Goal: Task Accomplishment & Management: Complete application form

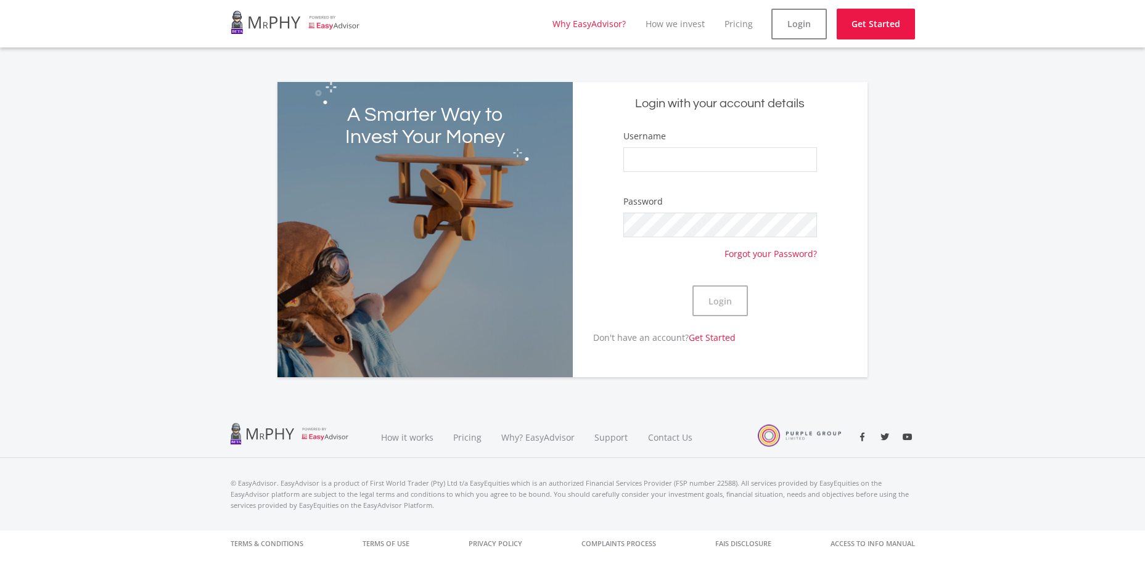
click at [592, 24] on link "Why EasyAdvisor?" at bounding box center [588, 24] width 73 height 12
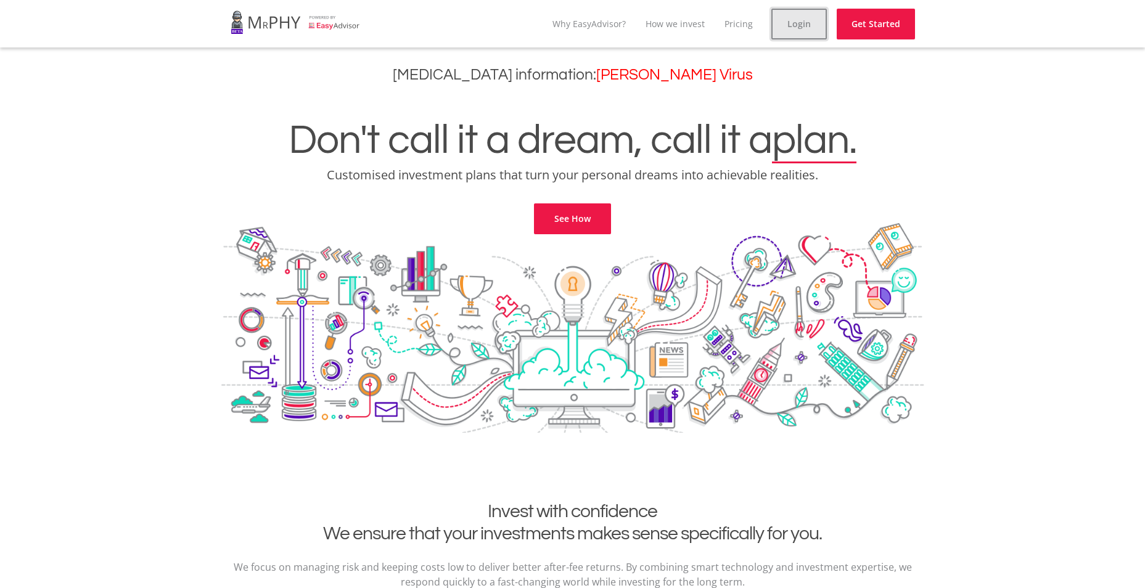
click at [814, 19] on link "Login" at bounding box center [798, 24] width 55 height 31
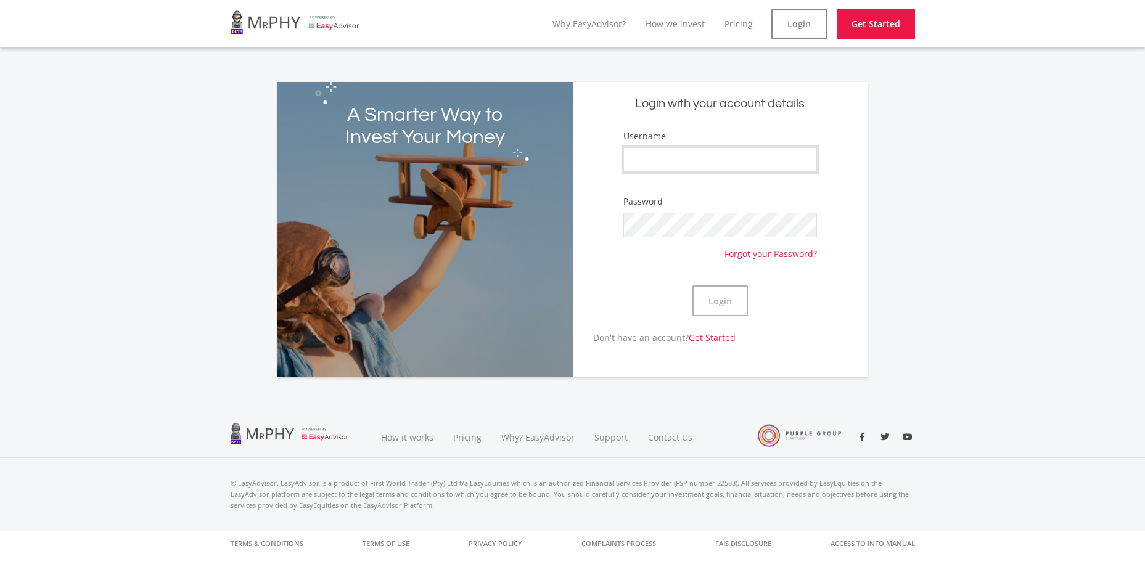
click at [721, 155] on input "Username" at bounding box center [720, 159] width 194 height 25
type input "Masiyambatha"
click at [702, 297] on button "Login" at bounding box center [719, 300] width 55 height 31
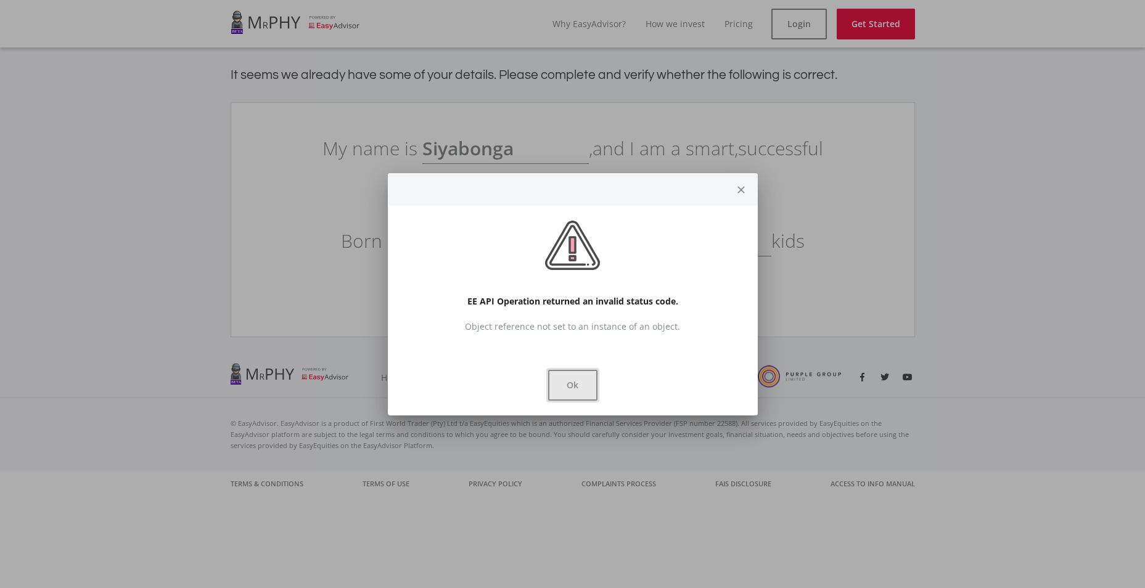
click at [573, 389] on button "Ok" at bounding box center [572, 385] width 49 height 31
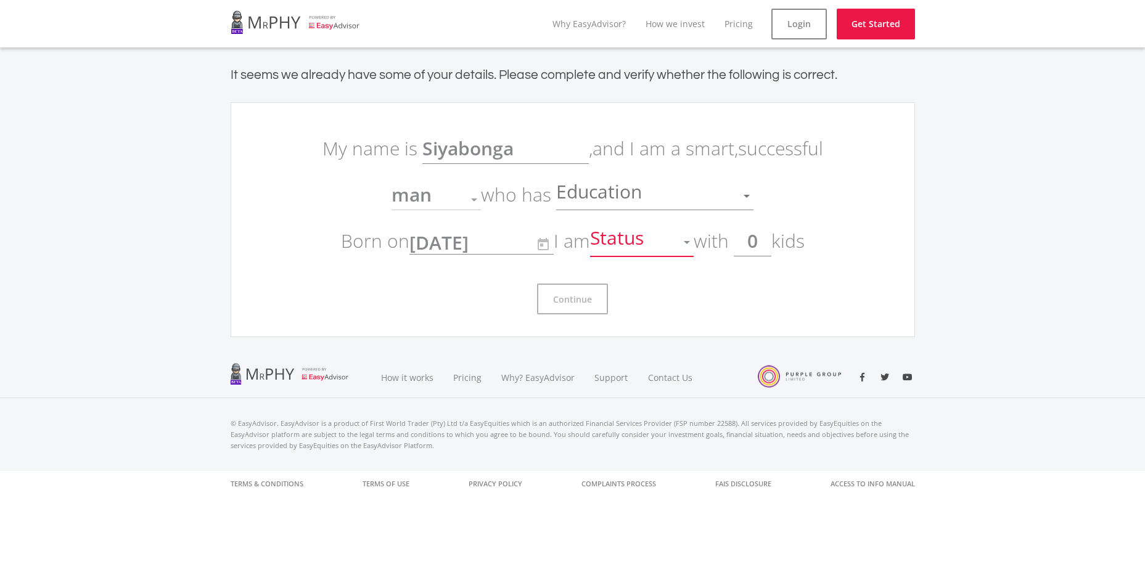
click at [647, 241] on span "Status" at bounding box center [618, 242] width 57 height 23
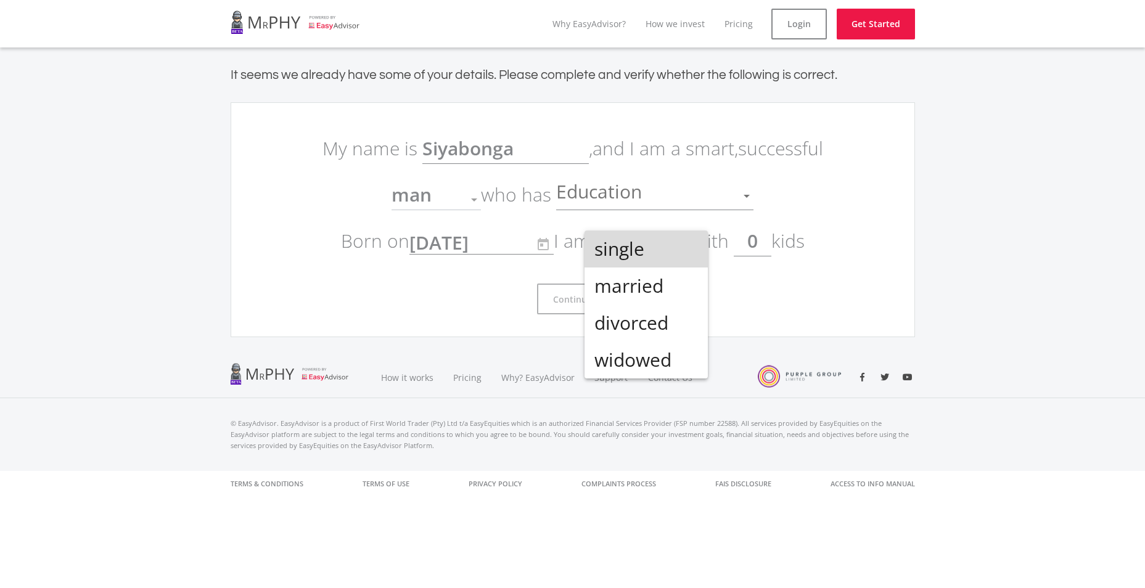
click at [649, 241] on span "single" at bounding box center [646, 249] width 104 height 37
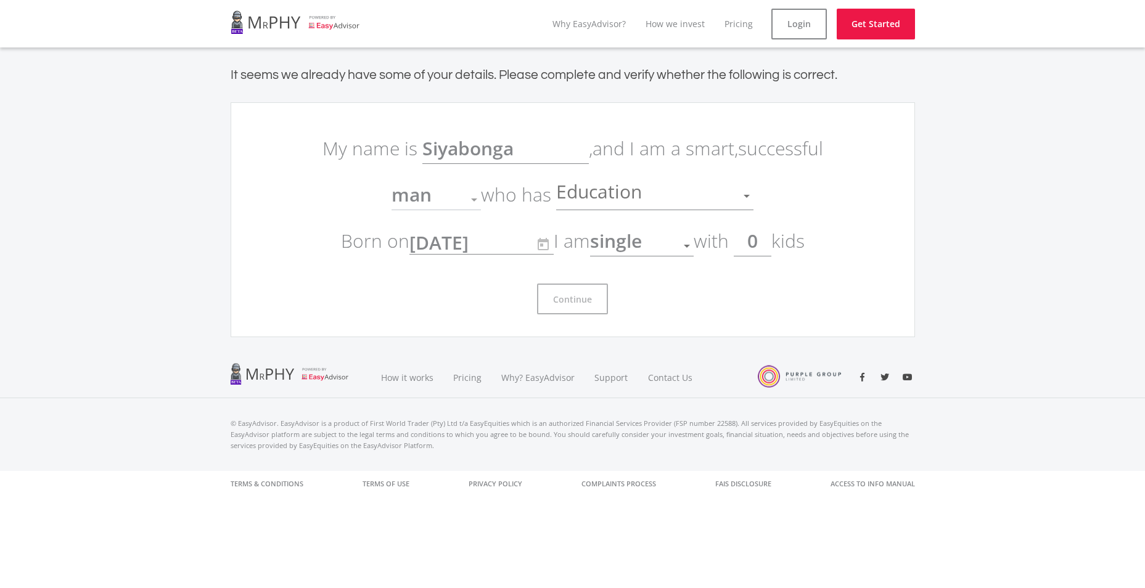
click at [461, 200] on div "man" at bounding box center [426, 199] width 71 height 23
click at [475, 201] on div at bounding box center [474, 200] width 6 height 3
click at [469, 200] on div at bounding box center [473, 199] width 23 height 23
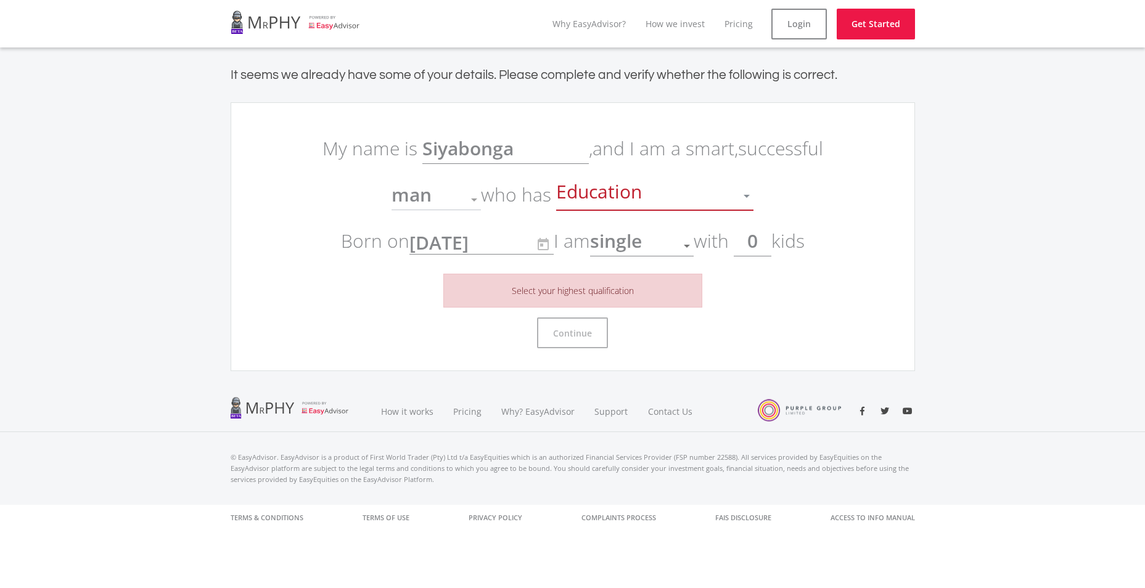
click at [641, 189] on span "Education" at bounding box center [600, 195] width 89 height 23
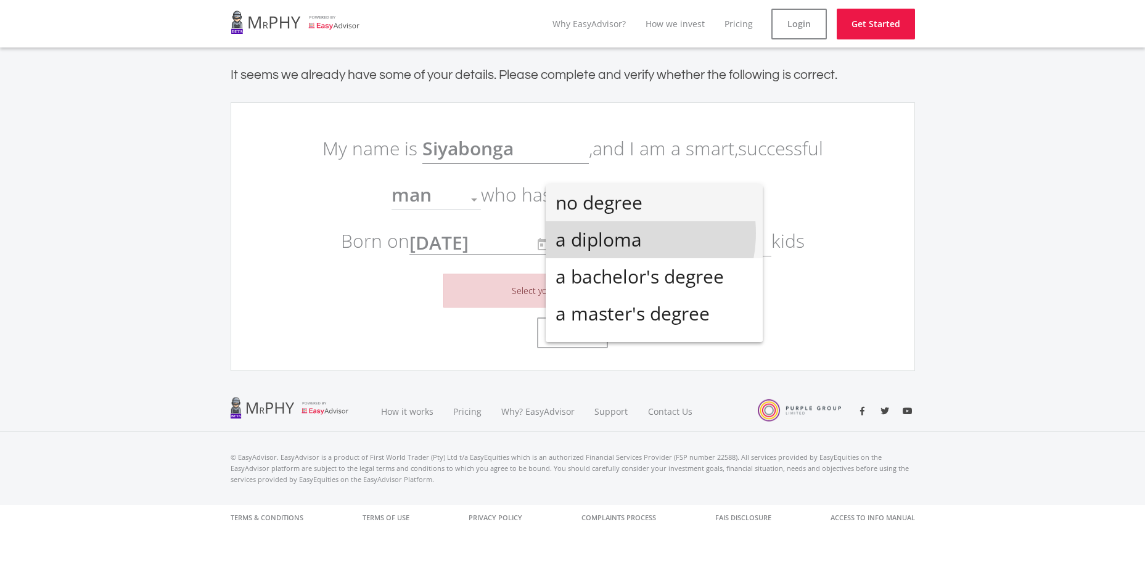
click at [620, 233] on span "a diploma" at bounding box center [653, 239] width 197 height 37
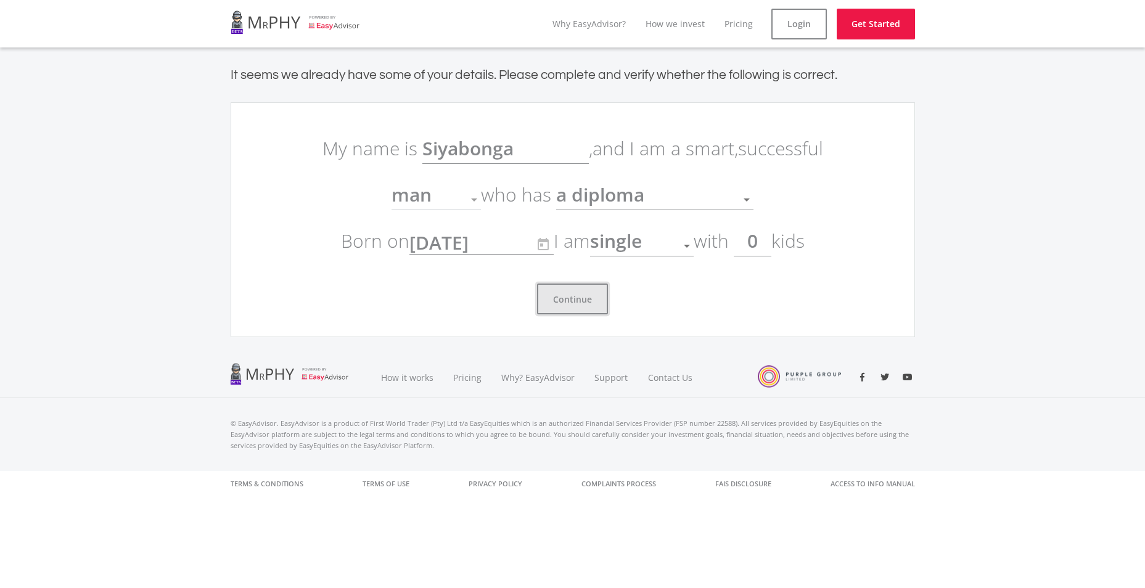
click at [557, 303] on button "Continue" at bounding box center [572, 299] width 71 height 31
click at [562, 292] on button "Continue" at bounding box center [572, 299] width 71 height 31
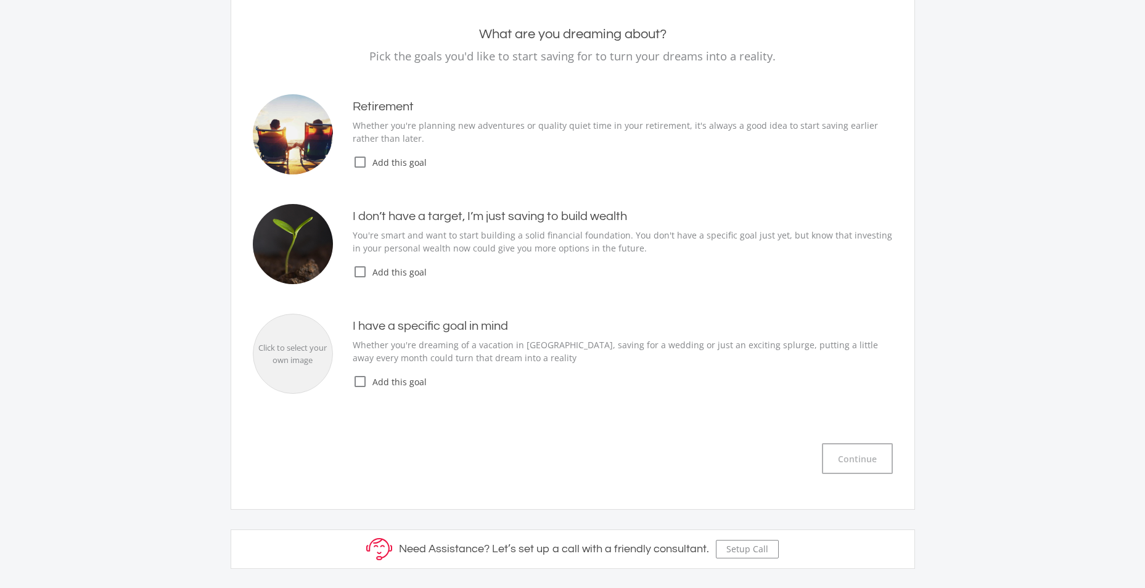
scroll to position [123, 0]
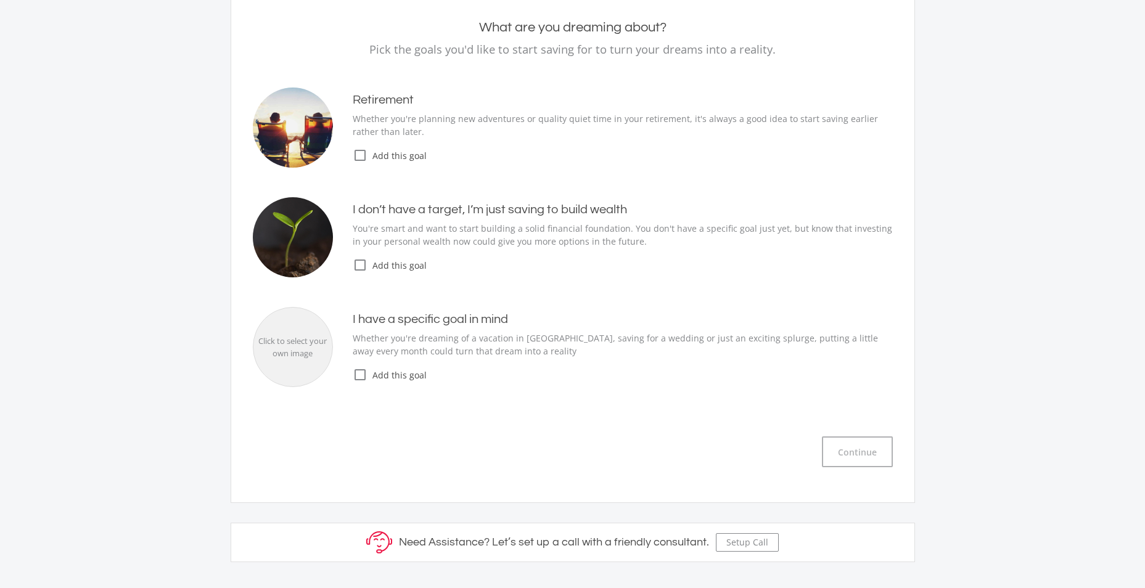
click at [364, 261] on icon "check_box_outline_blank" at bounding box center [360, 265] width 15 height 15
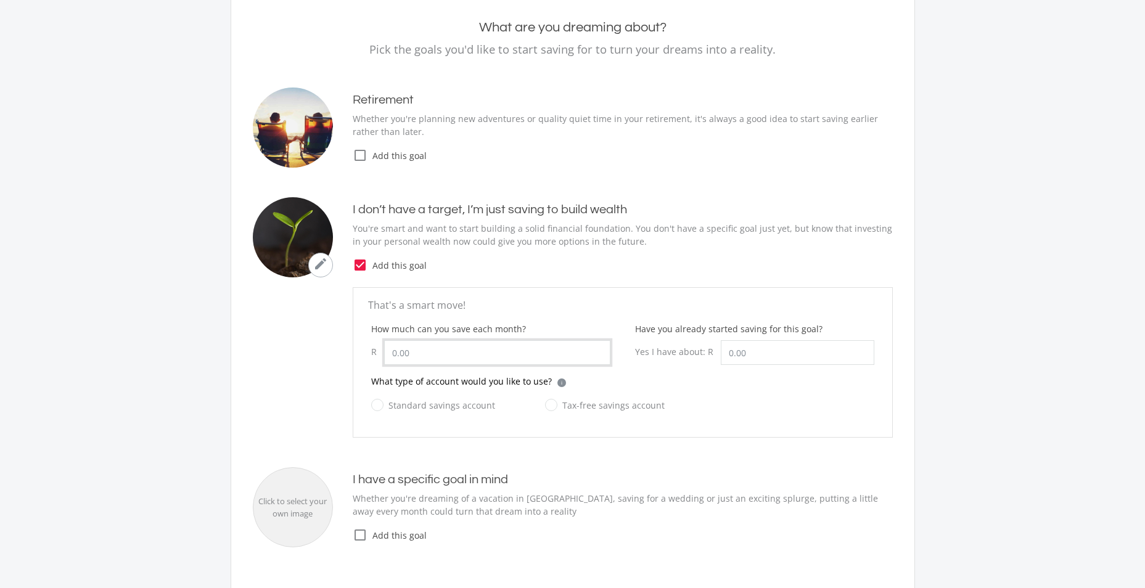
click at [436, 350] on input "How much can you save each month?" at bounding box center [497, 352] width 226 height 25
type input "5"
type input "400.00"
click at [703, 409] on div "Standard savings account Tax-free savings account" at bounding box center [622, 413] width 503 height 30
click at [766, 354] on input "Have you already started saving for this goal?" at bounding box center [798, 352] width 154 height 25
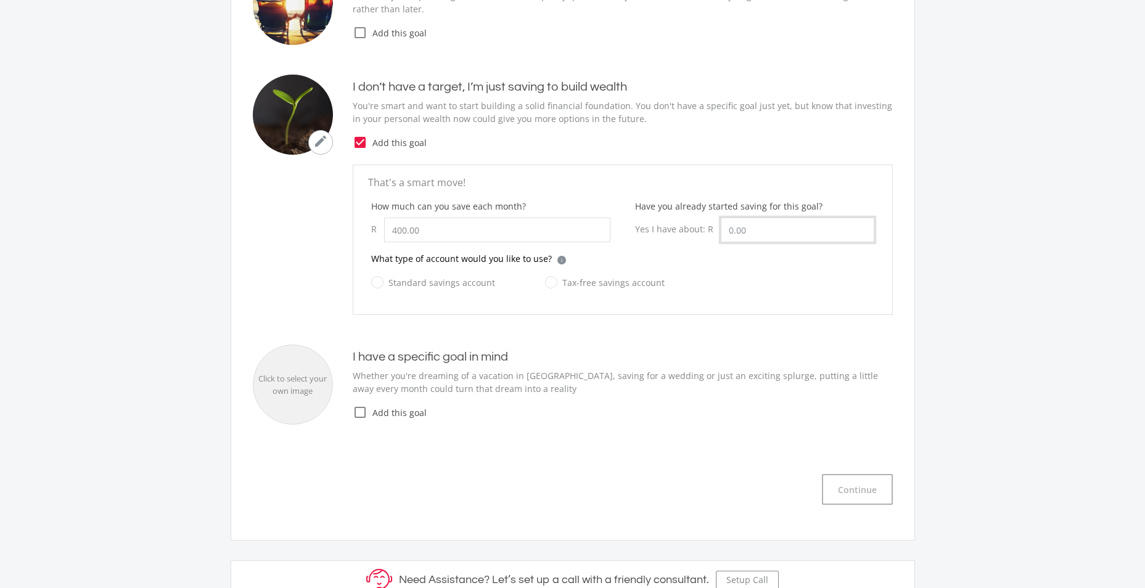
scroll to position [247, 0]
click at [380, 284] on label "Standard savings account" at bounding box center [433, 281] width 124 height 15
click at [380, 284] on input "Standard savings account" at bounding box center [421, 289] width 124 height 25
radio input "true"
click at [359, 412] on icon "check_box_outline_blank" at bounding box center [360, 411] width 15 height 15
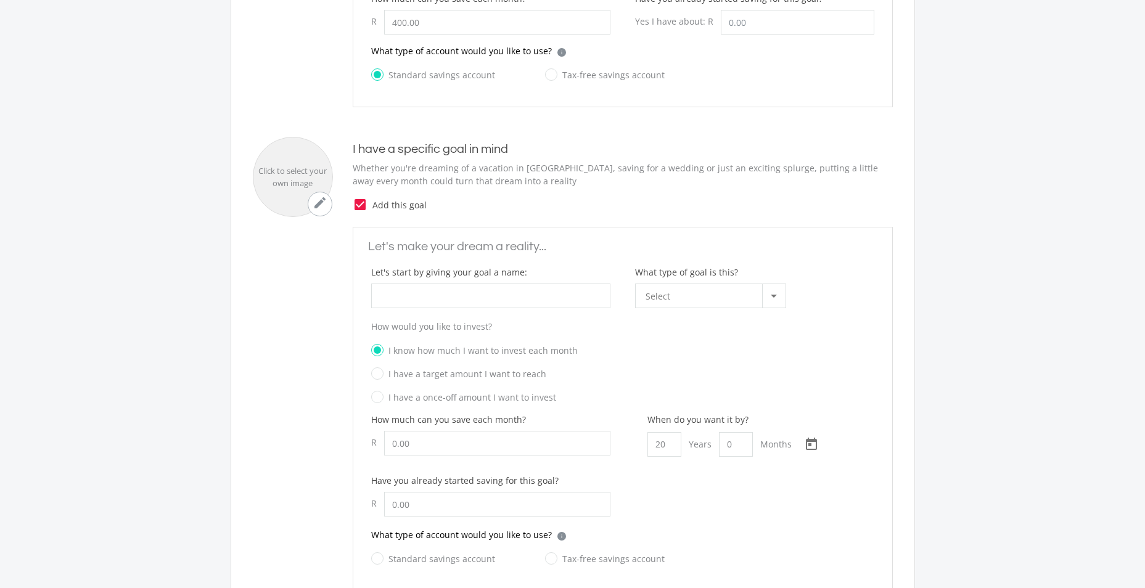
scroll to position [555, 0]
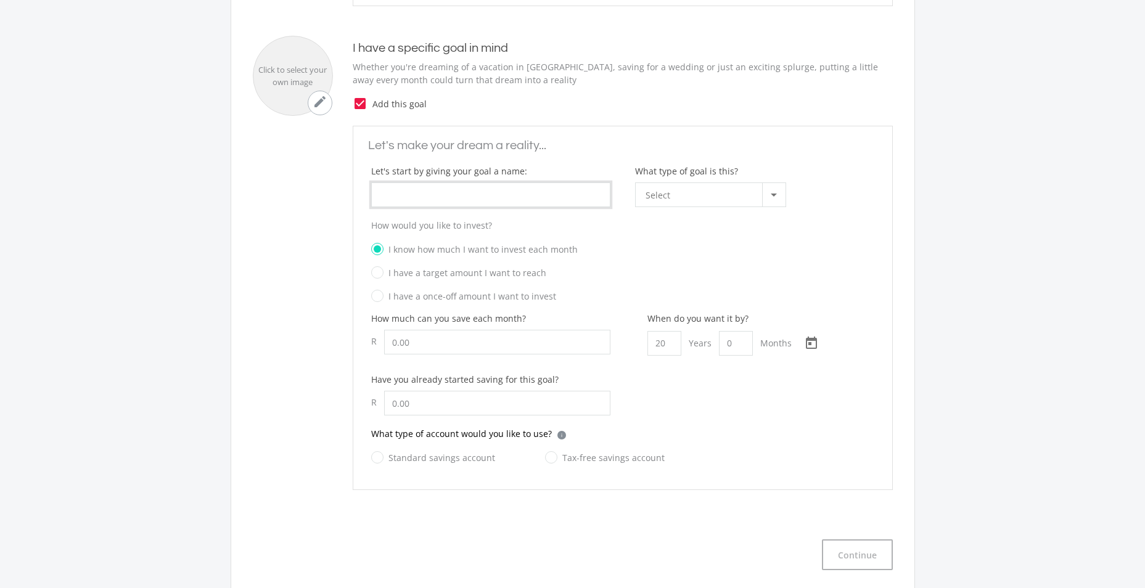
click at [414, 194] on input "What type of goal is this?" at bounding box center [490, 194] width 239 height 25
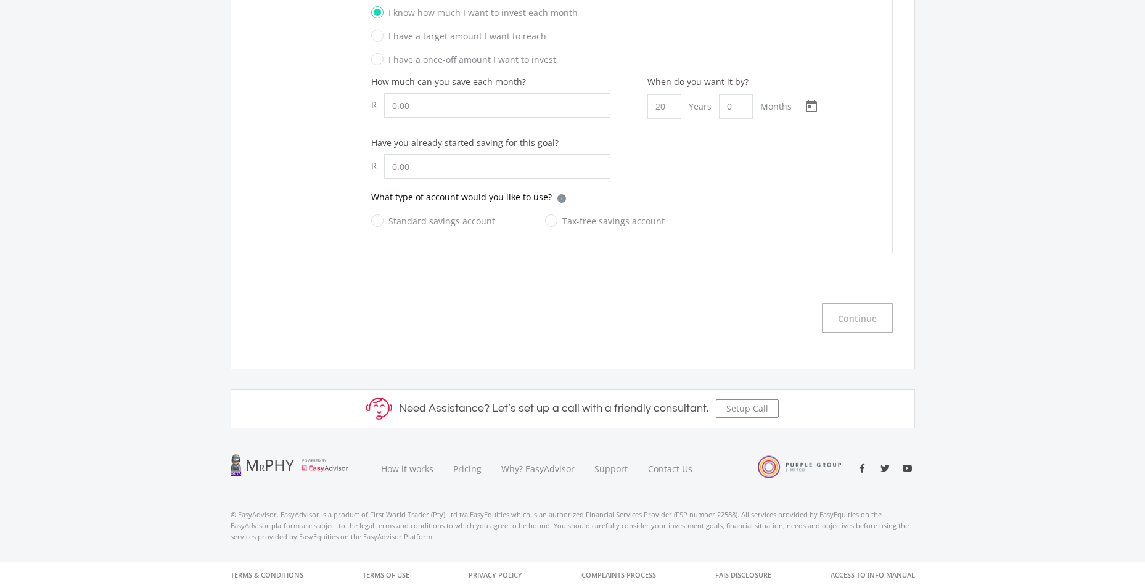
scroll to position [423, 0]
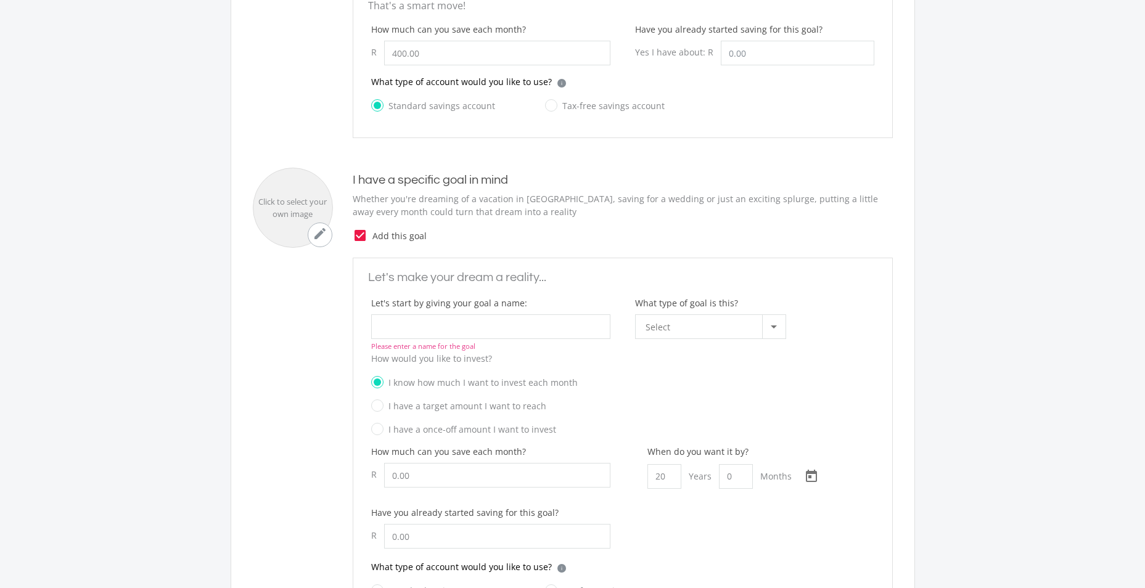
click at [358, 235] on icon "check_box" at bounding box center [360, 235] width 15 height 15
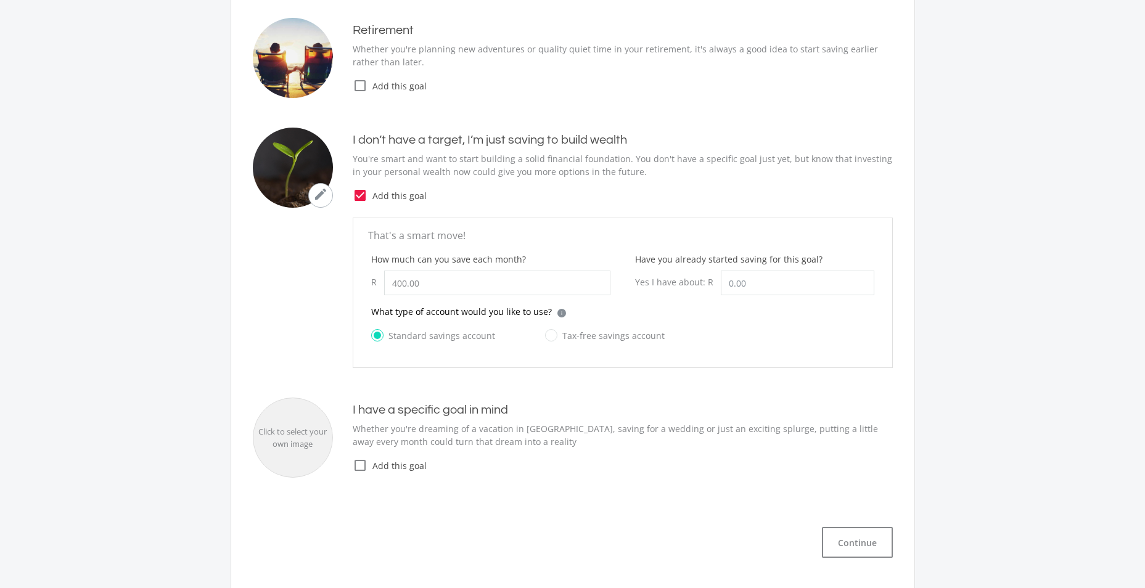
scroll to position [417, 0]
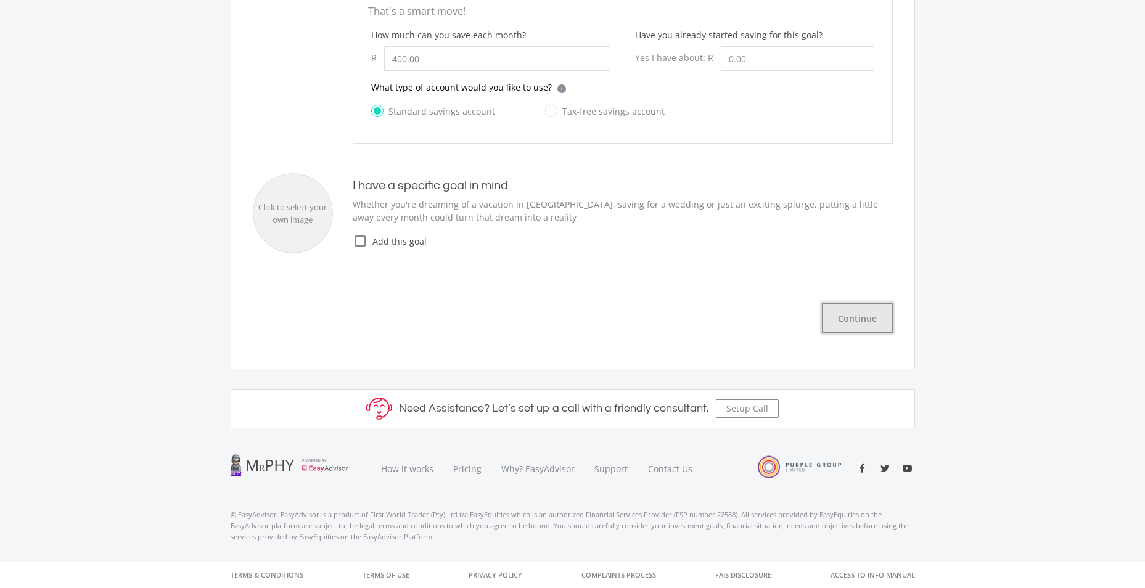
click at [846, 318] on button "Continue" at bounding box center [857, 318] width 71 height 31
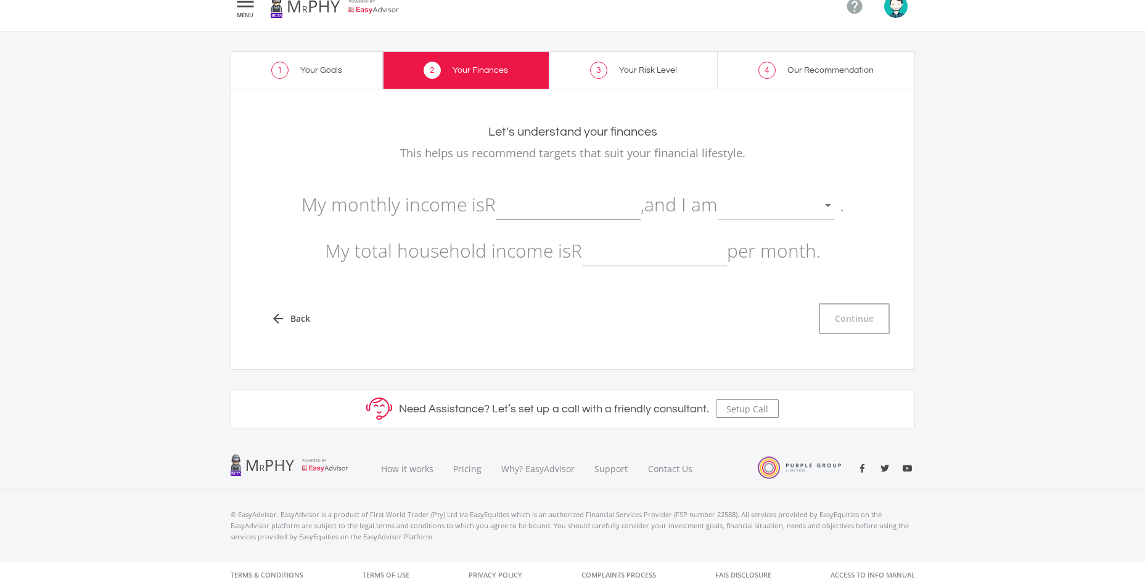
click at [515, 205] on input "text" at bounding box center [568, 204] width 145 height 31
type input "17,000.00"
click at [776, 213] on div at bounding box center [767, 205] width 99 height 23
click at [788, 209] on span "not retired" at bounding box center [783, 196] width 117 height 37
click at [613, 253] on input "text" at bounding box center [654, 250] width 145 height 31
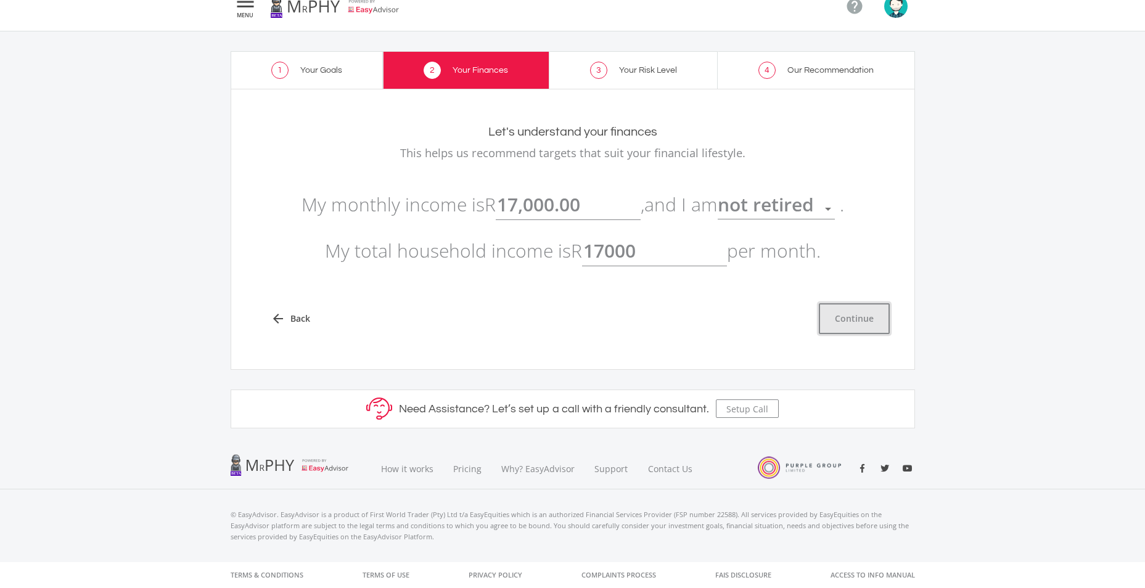
type input "17,000.00"
click at [873, 319] on button "Continue" at bounding box center [854, 318] width 71 height 31
type input "17000"
type input "17,000.00"
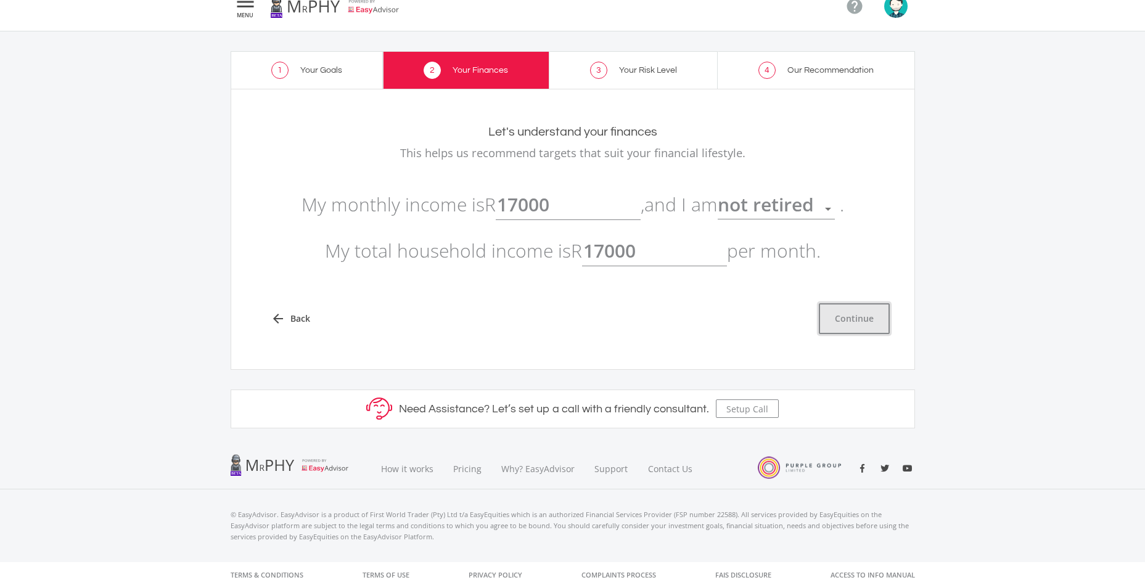
type input "17,000.00"
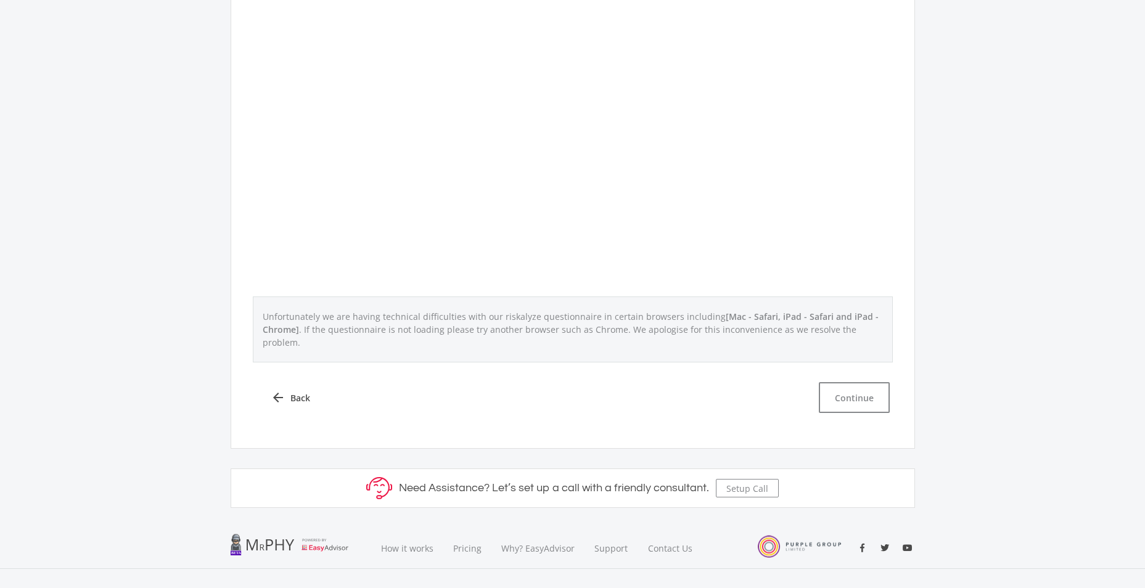
scroll to position [486, 0]
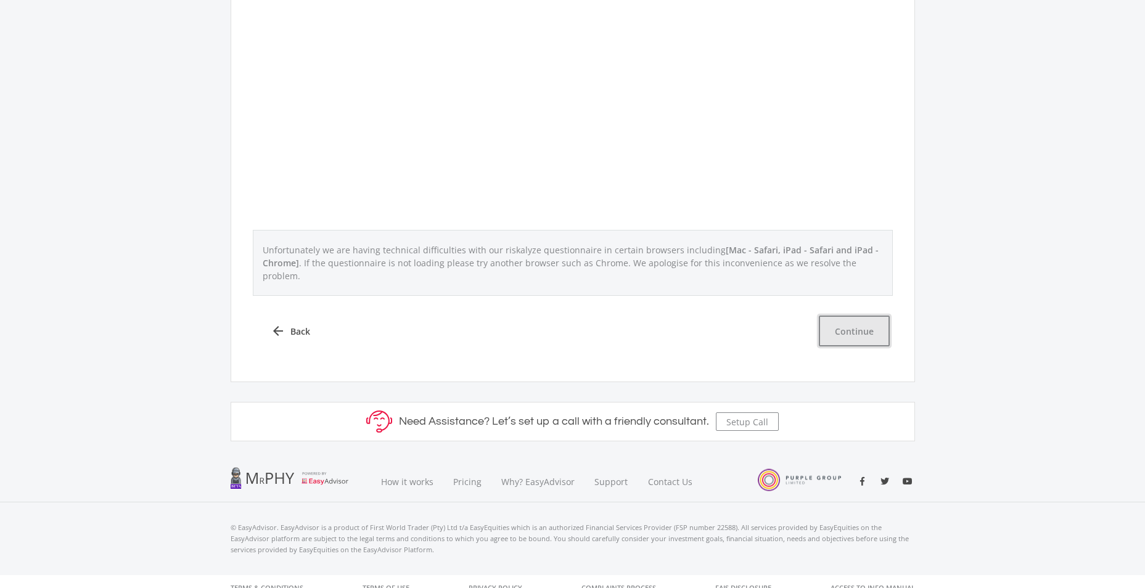
click at [862, 316] on button "Continue" at bounding box center [854, 331] width 71 height 31
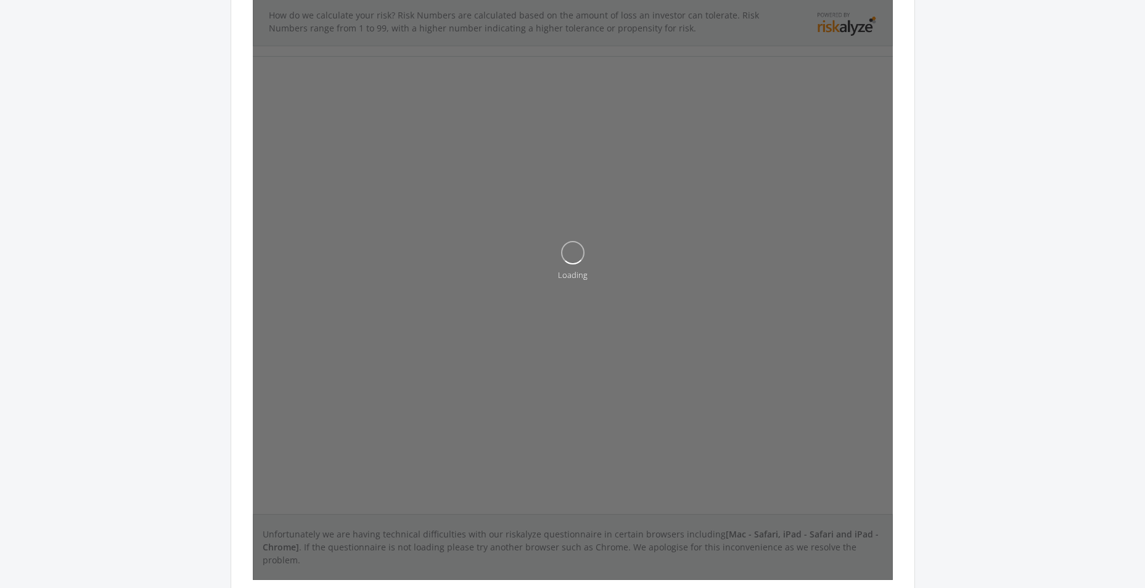
scroll to position [178, 0]
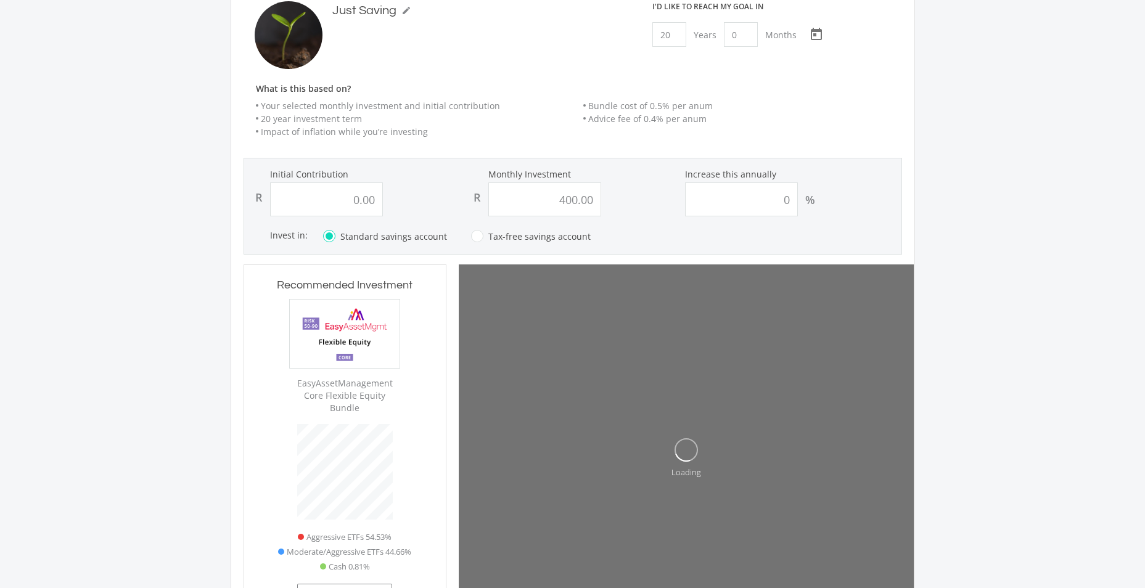
scroll to position [374, 202]
type input "0"
type input "400"
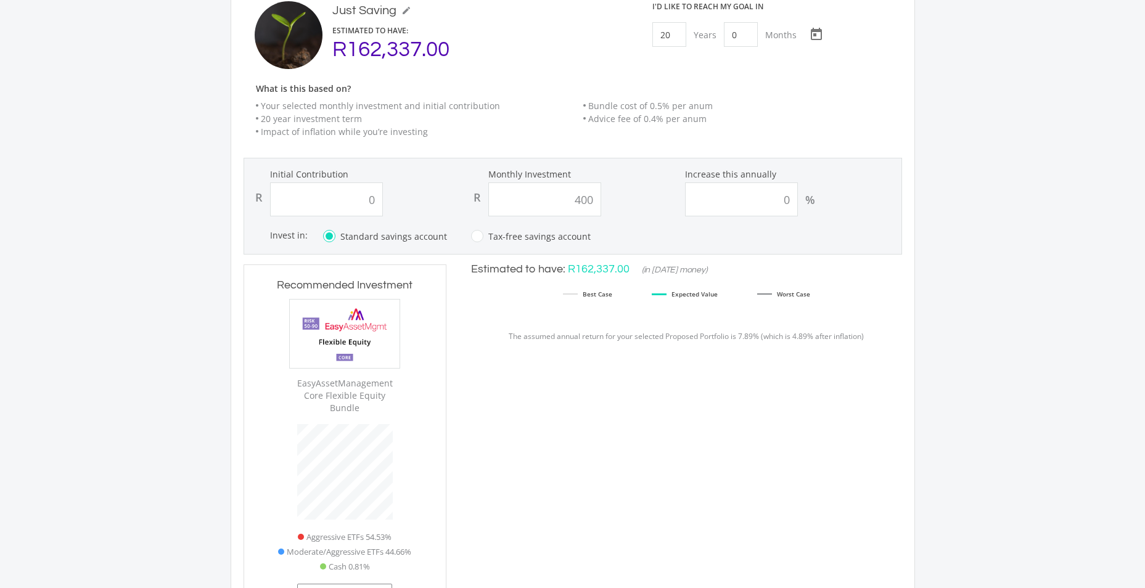
type input "0.00"
type input "400.00"
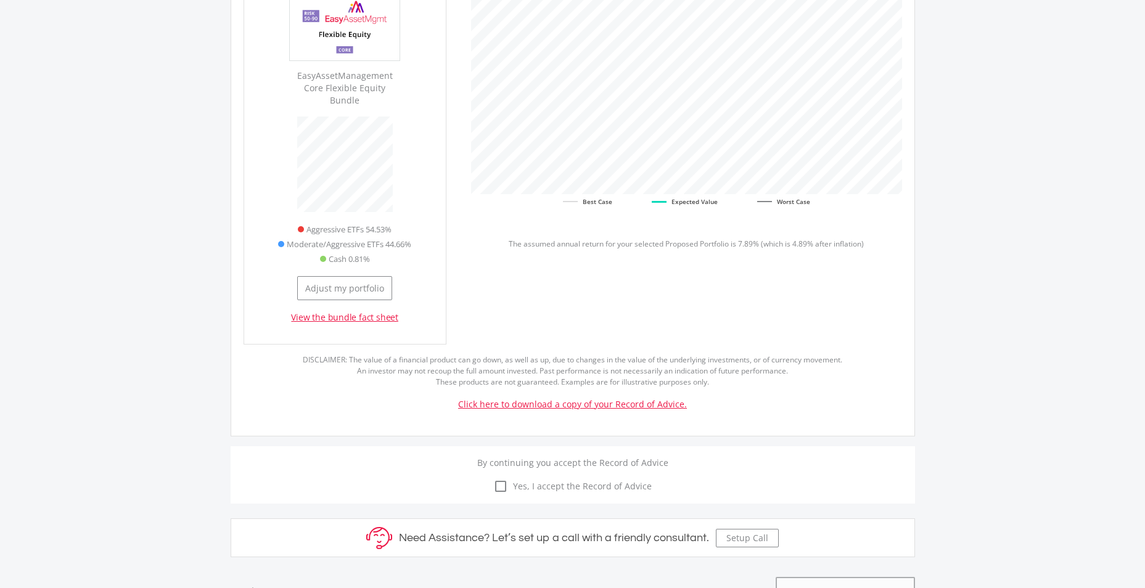
scroll to position [486, 0]
click at [535, 398] on link "Click here to download a copy of your Record of Advice." at bounding box center [572, 404] width 229 height 12
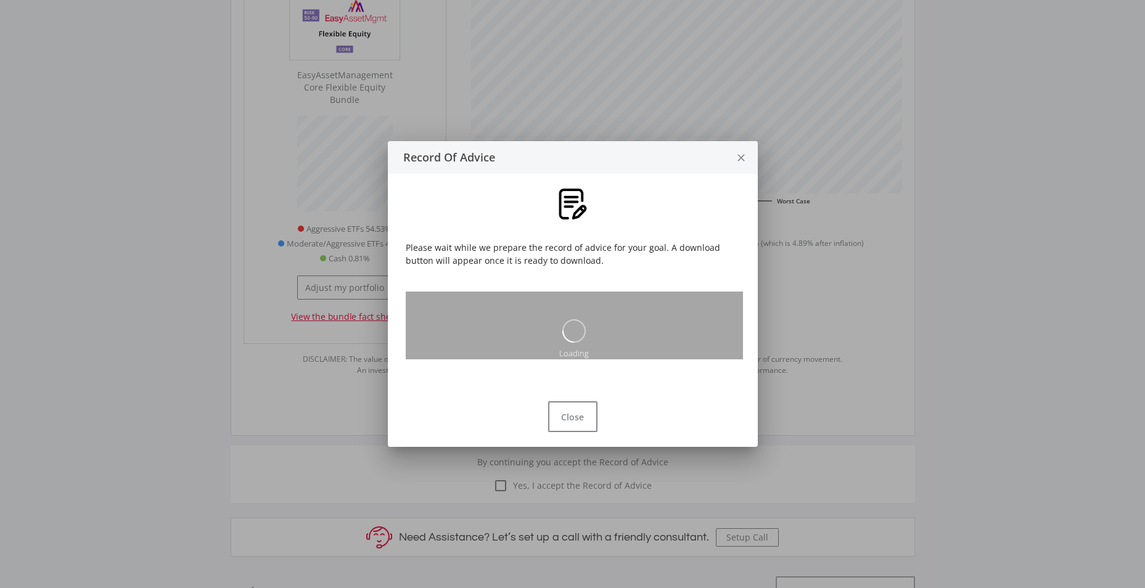
scroll to position [0, 0]
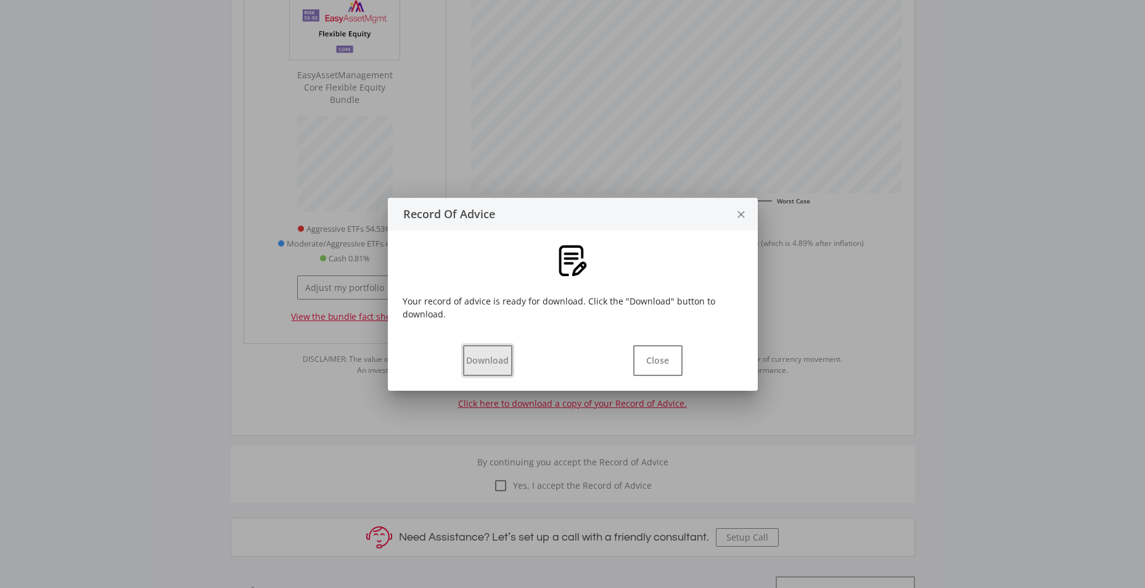
click at [478, 350] on button "Download" at bounding box center [487, 360] width 49 height 31
click at [658, 366] on button "Close" at bounding box center [657, 360] width 49 height 31
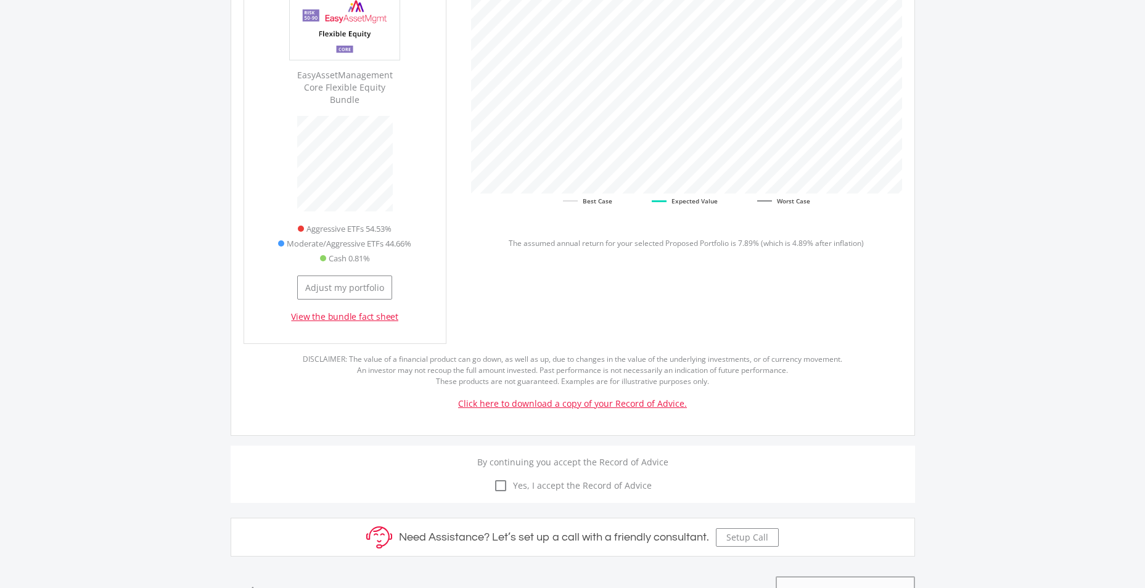
click at [501, 478] on icon "check_box_outline_blank" at bounding box center [500, 485] width 15 height 15
click at [573, 478] on input "check_box_outline_blank check_box Yes, I accept the Record of Advice" at bounding box center [573, 478] width 0 height 0
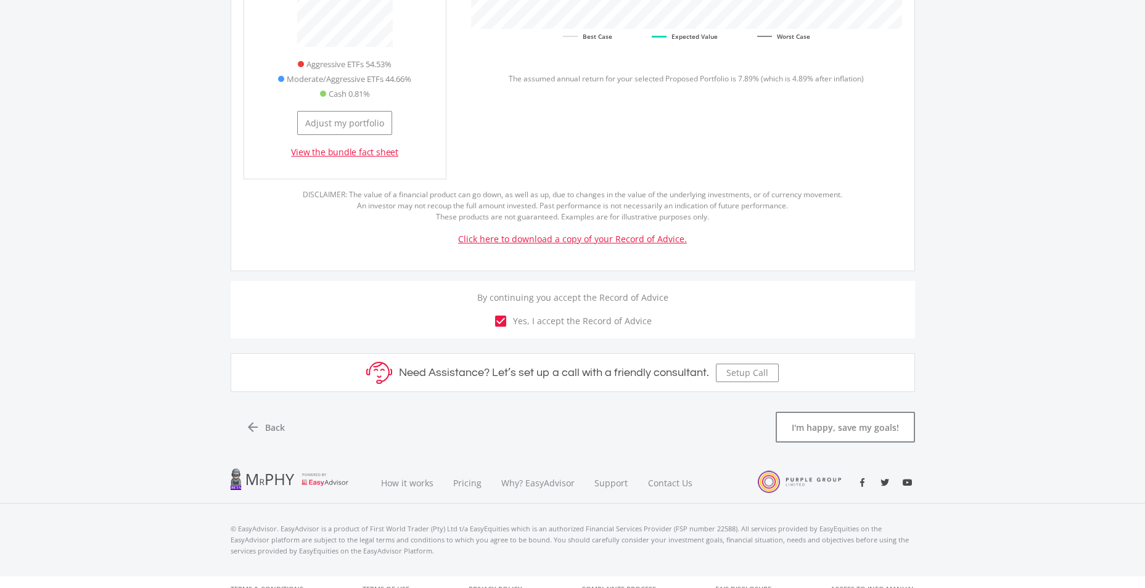
scroll to position [652, 0]
click at [813, 413] on button "I'm happy, save my goals!" at bounding box center [845, 425] width 139 height 31
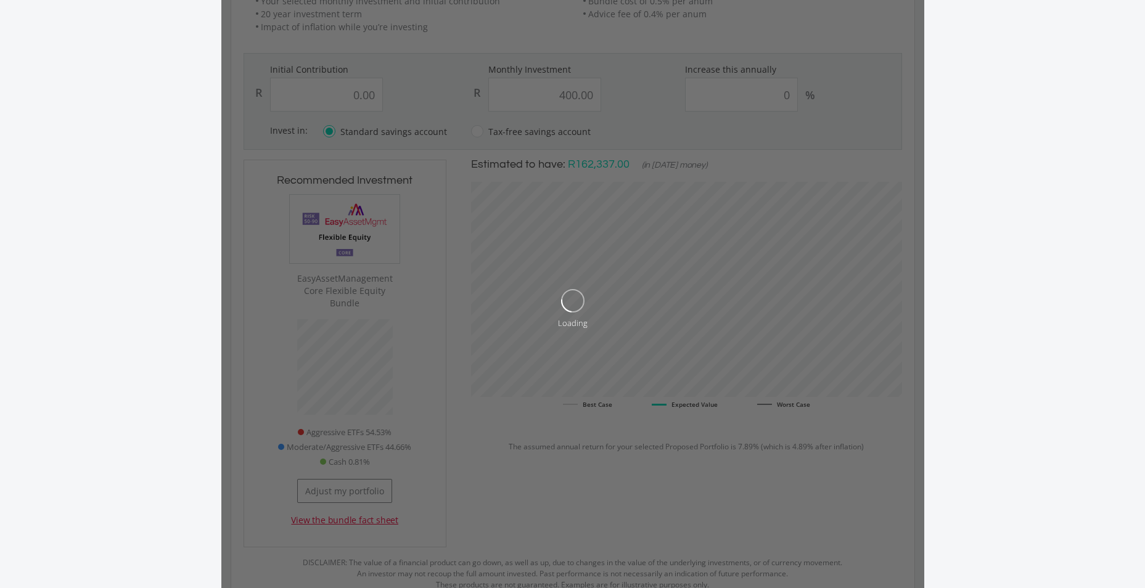
scroll to position [0, 0]
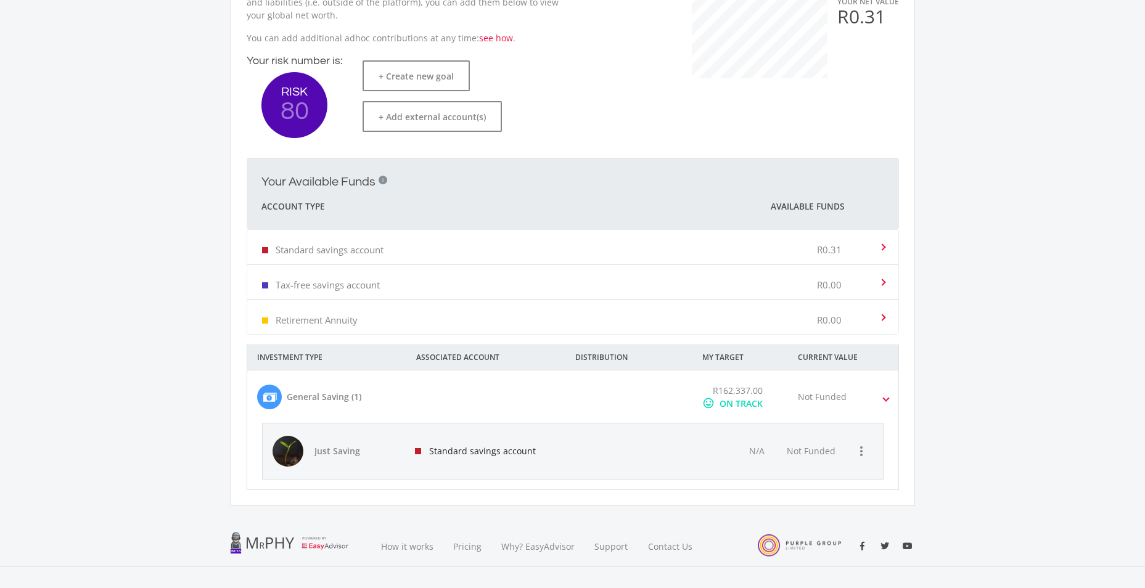
scroll to position [308, 0]
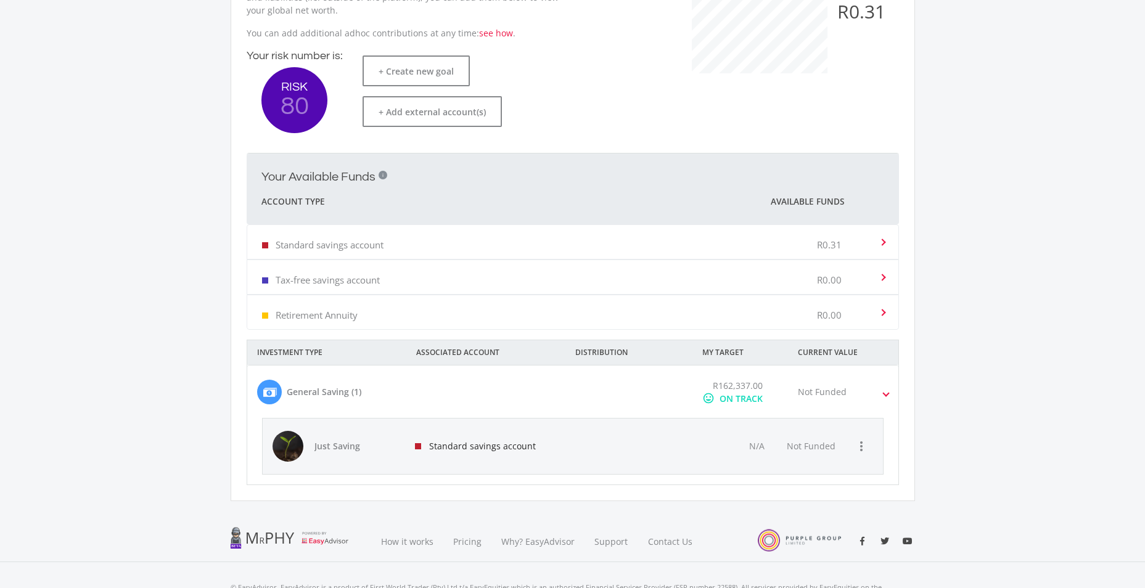
click at [851, 398] on div "Not Funded" at bounding box center [851, 392] width 127 height 26
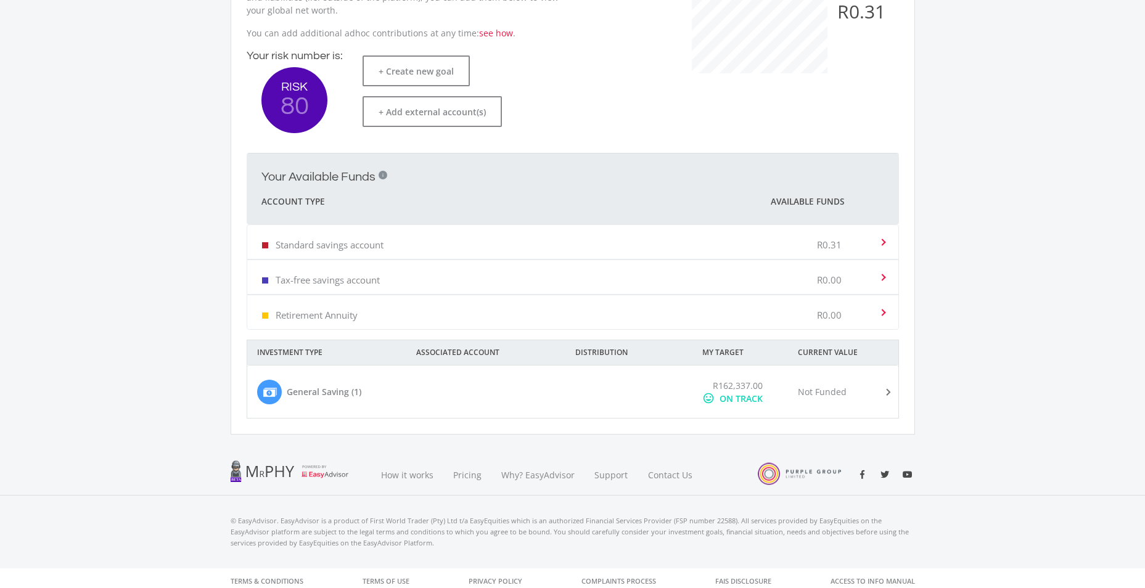
click at [851, 398] on div "Not Funded" at bounding box center [851, 392] width 127 height 26
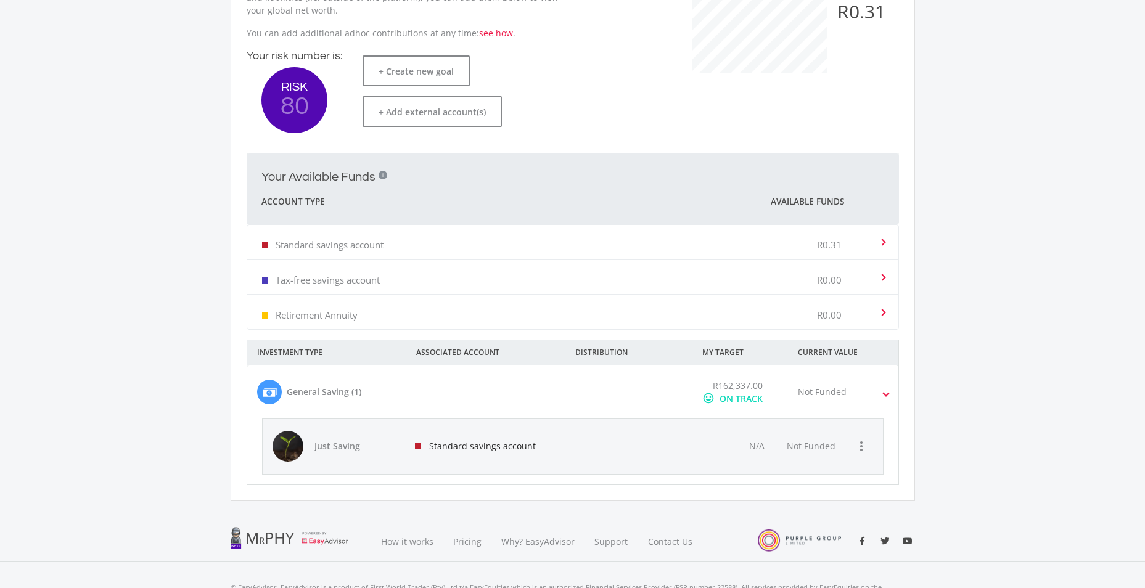
click at [512, 448] on div "Standard savings account" at bounding box center [486, 446] width 162 height 55
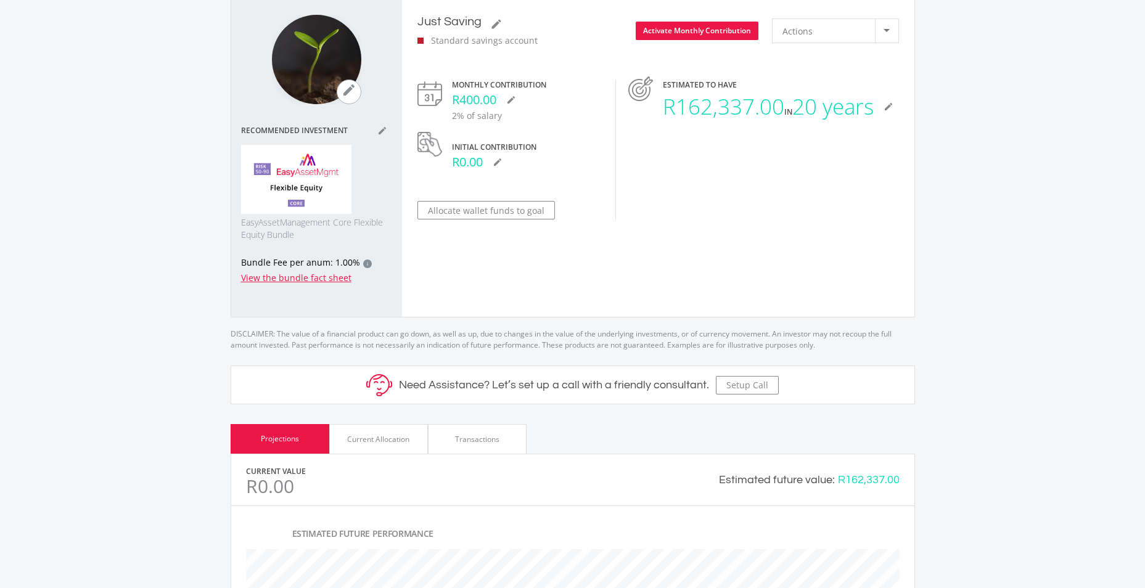
scroll to position [123, 0]
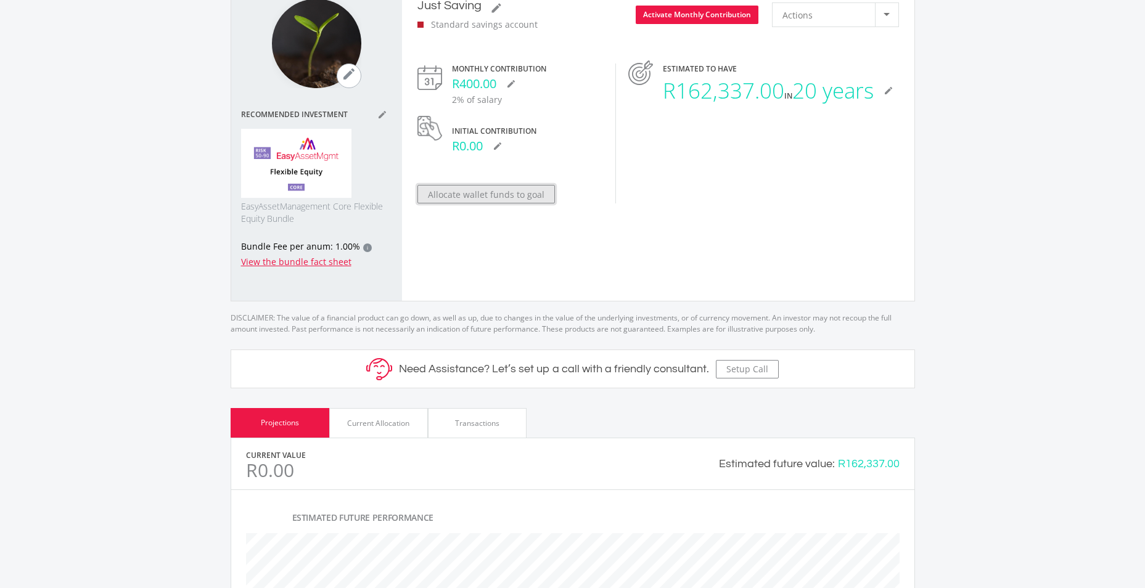
click at [470, 194] on button "Allocate wallet funds to goal" at bounding box center [485, 194] width 137 height 18
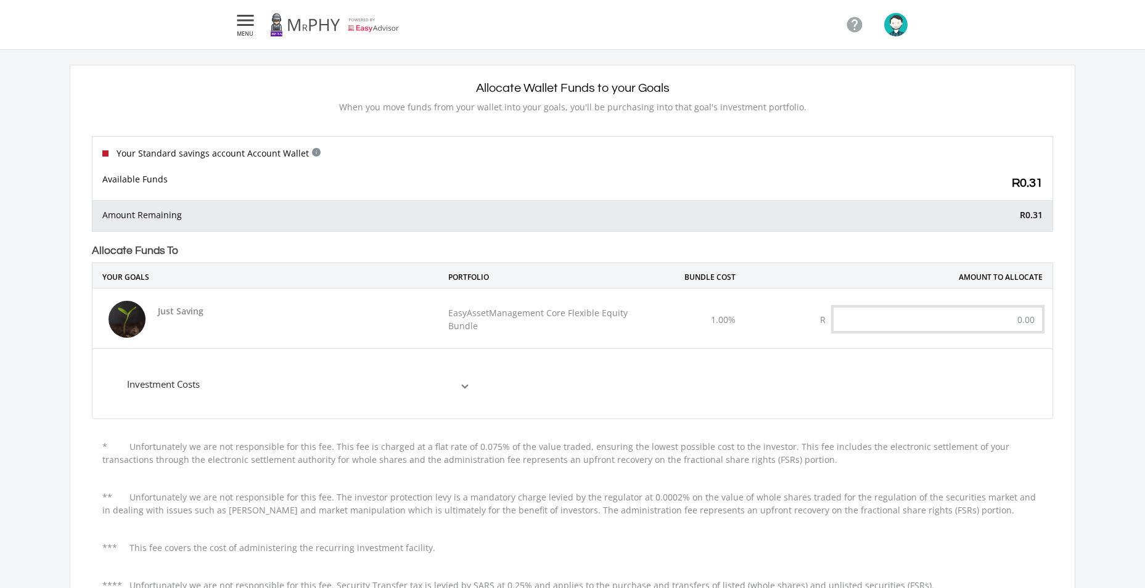
click at [952, 316] on input "text" at bounding box center [938, 319] width 210 height 25
drag, startPoint x: 1009, startPoint y: 316, endPoint x: 1034, endPoint y: 316, distance: 25.3
click at [1034, 316] on input "text" at bounding box center [938, 319] width 210 height 25
type input "0.31"
click at [575, 343] on div "Just Saving EasyAssetManagement Core Flexible Equity Bundle 1.00% R 0.31" at bounding box center [572, 319] width 960 height 62
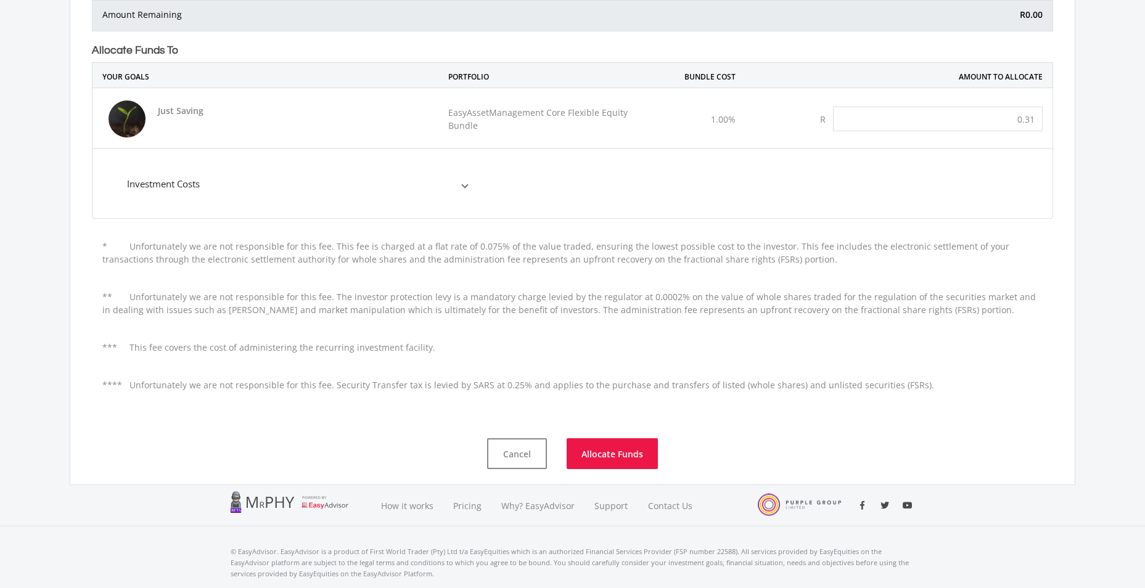
scroll to position [237, 0]
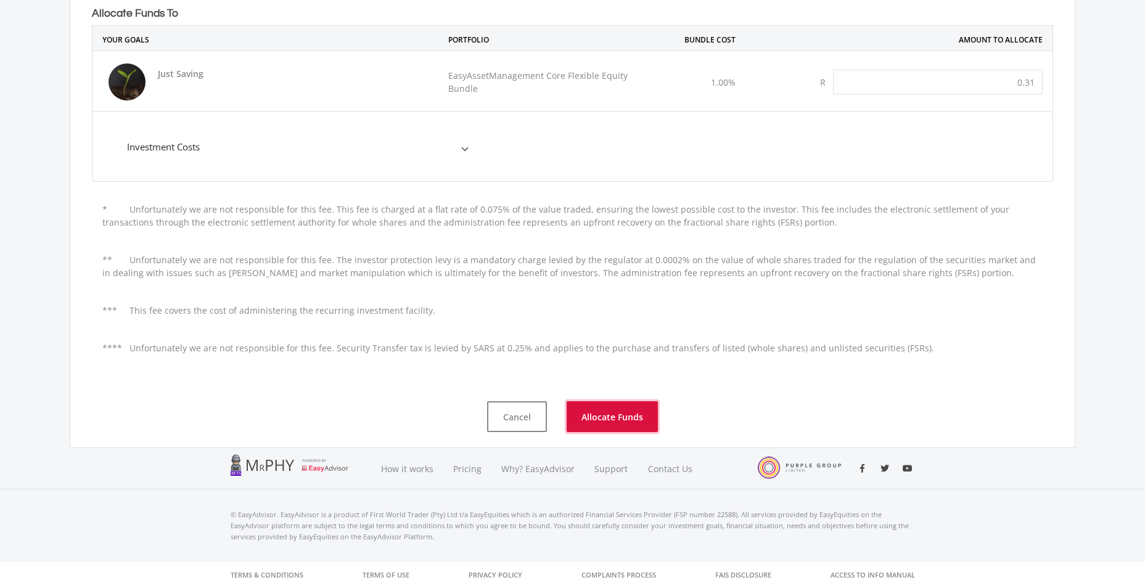
click at [621, 412] on button "Allocate Funds" at bounding box center [612, 416] width 91 height 31
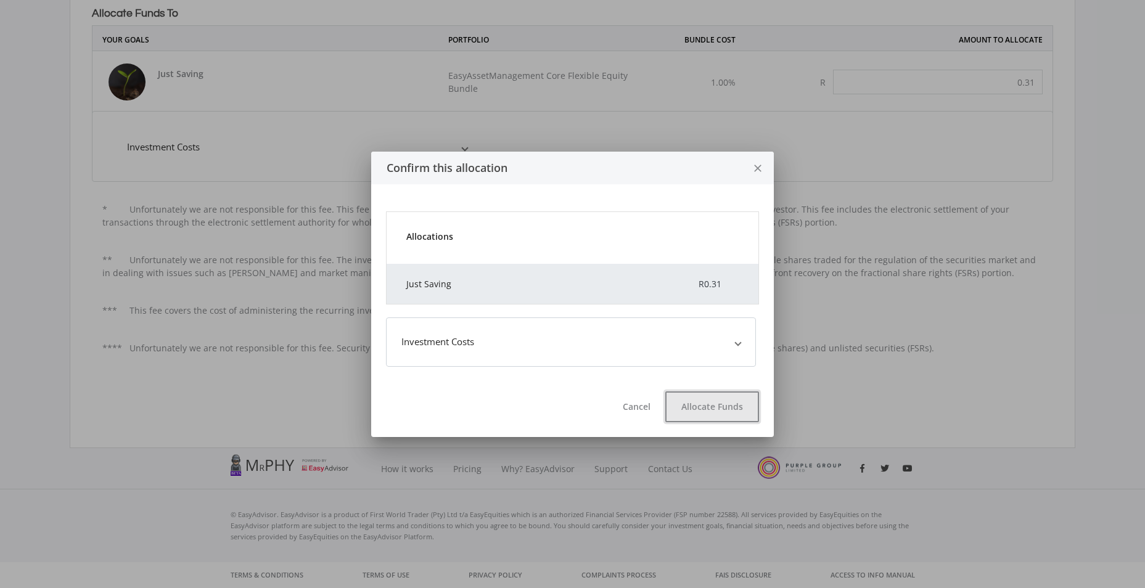
click at [741, 412] on button "Allocate Funds" at bounding box center [712, 406] width 94 height 31
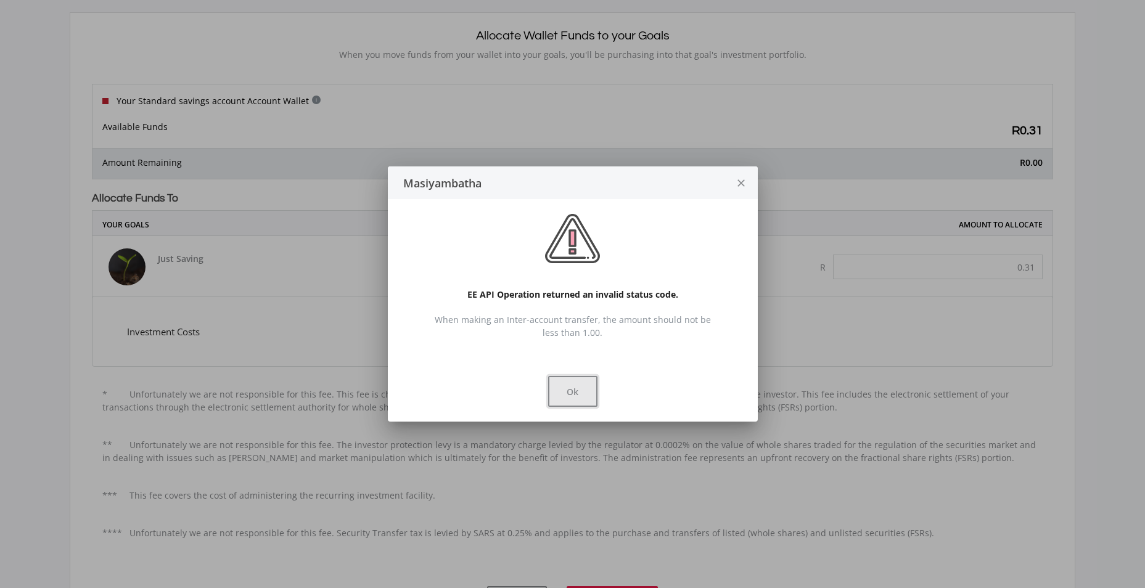
click at [559, 393] on button "Ok" at bounding box center [572, 391] width 49 height 31
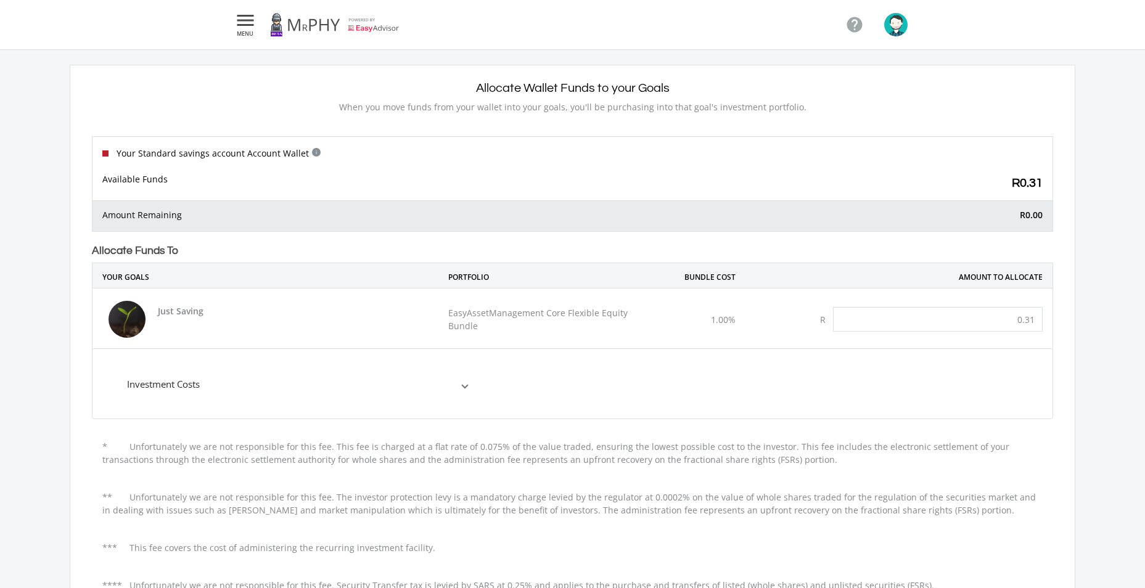
click at [240, 22] on icon "" at bounding box center [245, 20] width 22 height 15
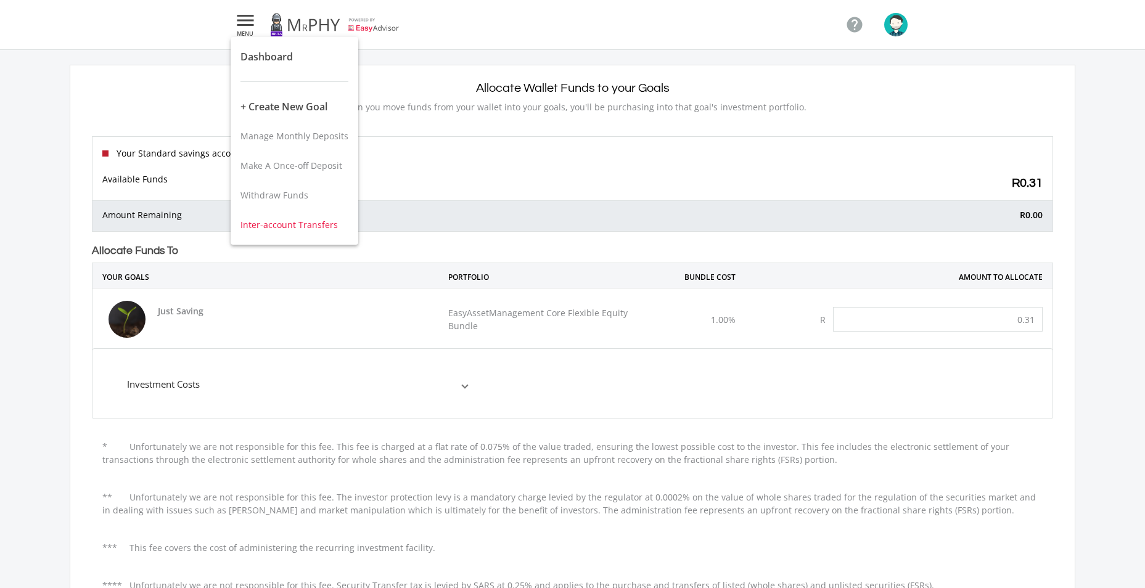
click at [271, 224] on span "Inter-account Transfers" at bounding box center [288, 225] width 97 height 12
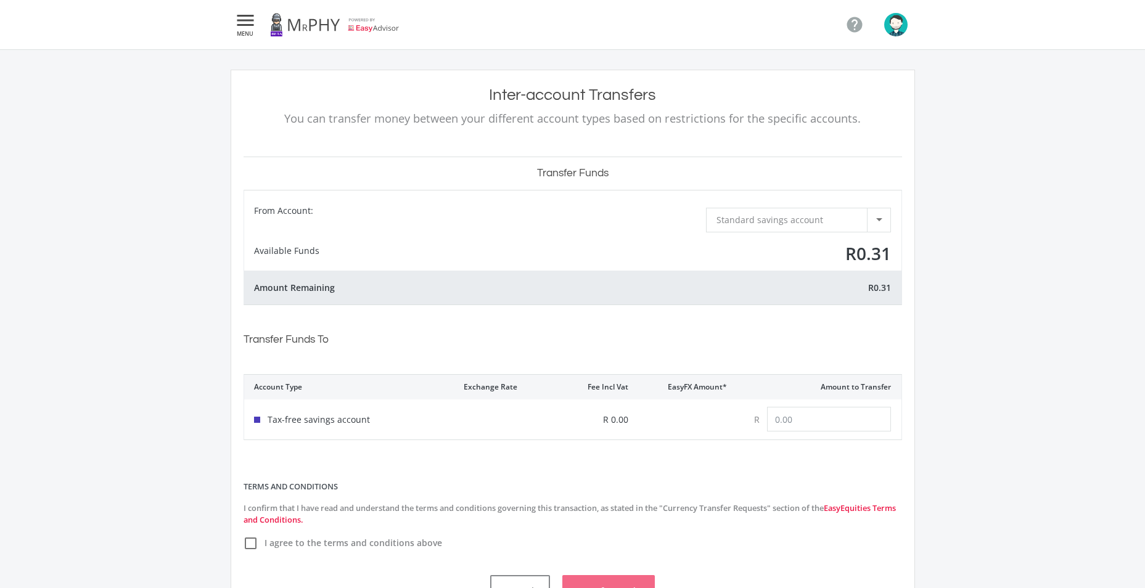
click at [774, 226] on div "Standard savings account" at bounding box center [791, 219] width 150 height 23
click at [500, 202] on div at bounding box center [572, 294] width 1145 height 588
click at [884, 213] on div at bounding box center [878, 219] width 23 height 23
click at [884, 213] on span "Standard savings account" at bounding box center [800, 216] width 169 height 17
click at [247, 25] on icon "" at bounding box center [245, 20] width 22 height 15
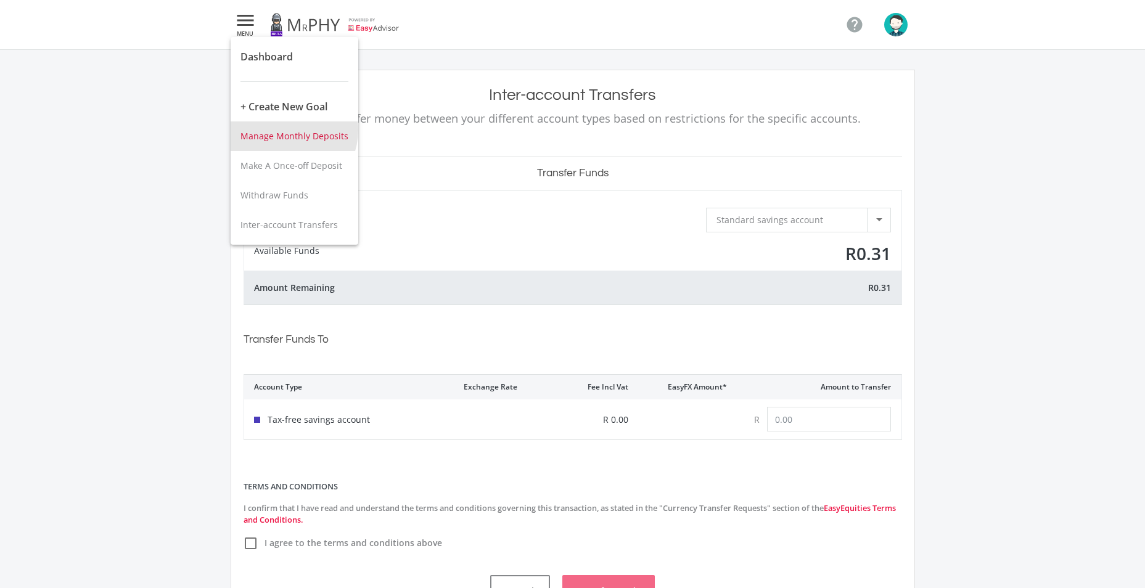
click at [286, 130] on span "Manage Monthly Deposits" at bounding box center [294, 136] width 108 height 12
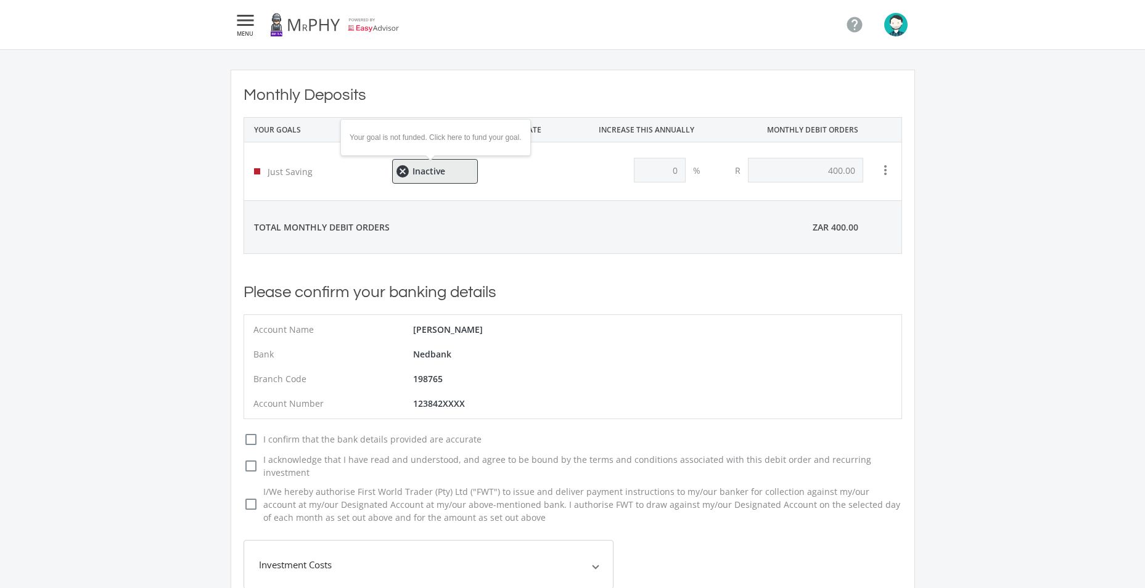
click at [406, 170] on icon "cancel" at bounding box center [401, 171] width 12 height 15
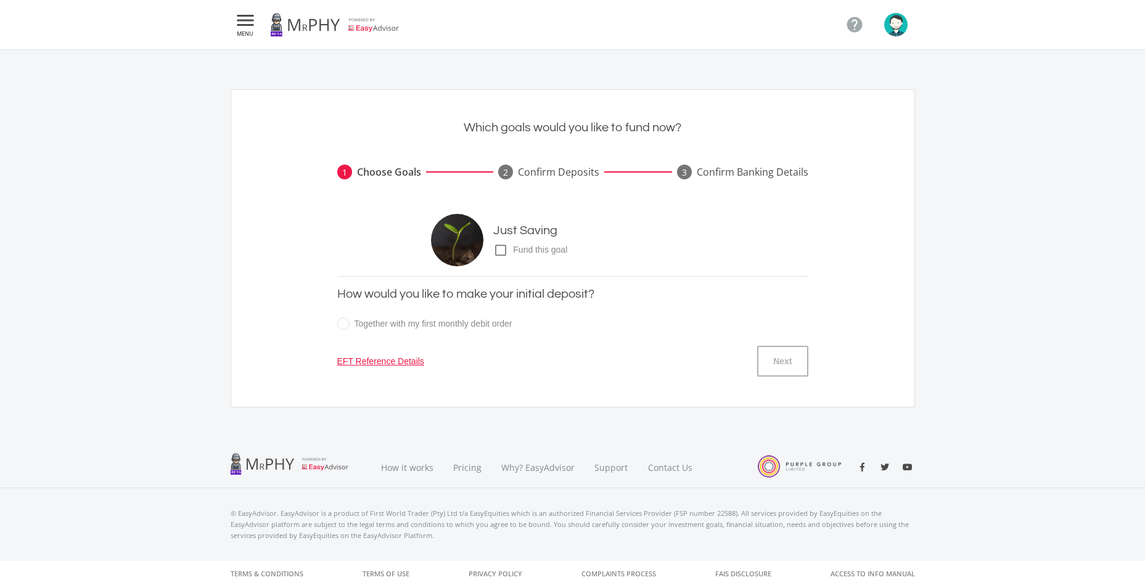
click at [502, 252] on icon "check_box_outline_blank" at bounding box center [500, 250] width 15 height 15
click at [481, 245] on input "check_box_outline_blank check_box Fund this goal" at bounding box center [481, 245] width 0 height 0
click at [785, 365] on button "Next" at bounding box center [782, 361] width 51 height 31
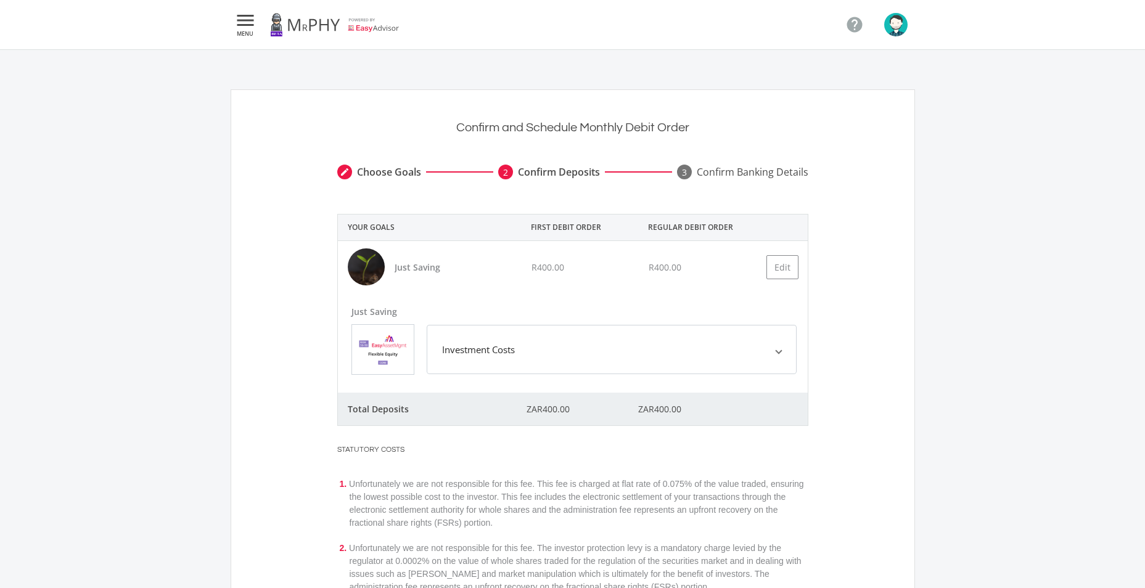
click at [539, 341] on mat-expansion-panel-header "Investment Costs" at bounding box center [612, 349] width 370 height 49
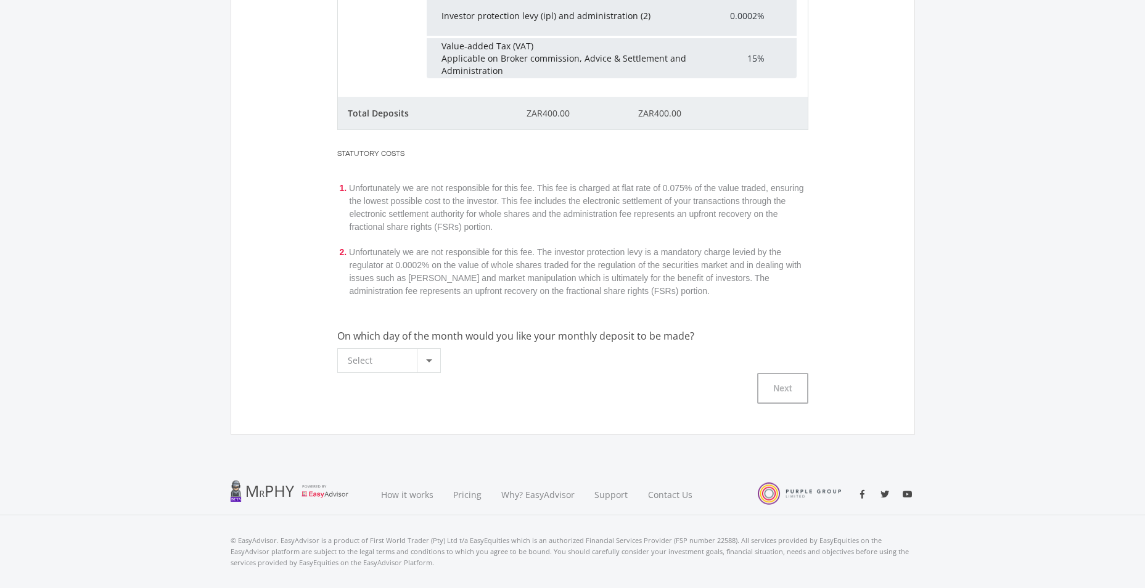
scroll to position [577, 0]
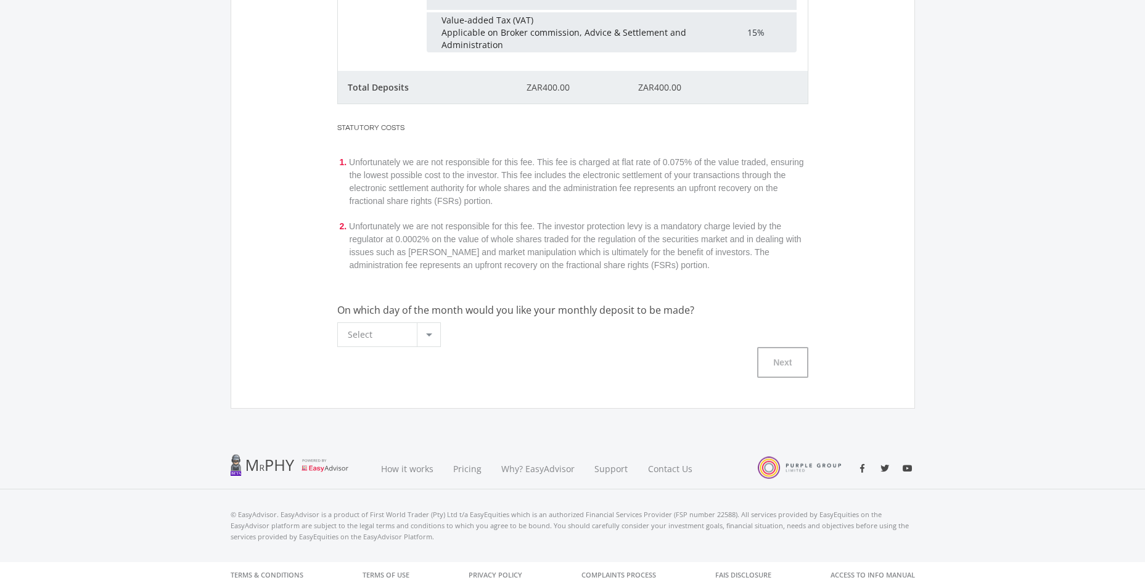
click at [435, 335] on div at bounding box center [428, 334] width 23 height 23
click at [608, 337] on div at bounding box center [572, 294] width 1145 height 588
